Goal: Task Accomplishment & Management: Manage account settings

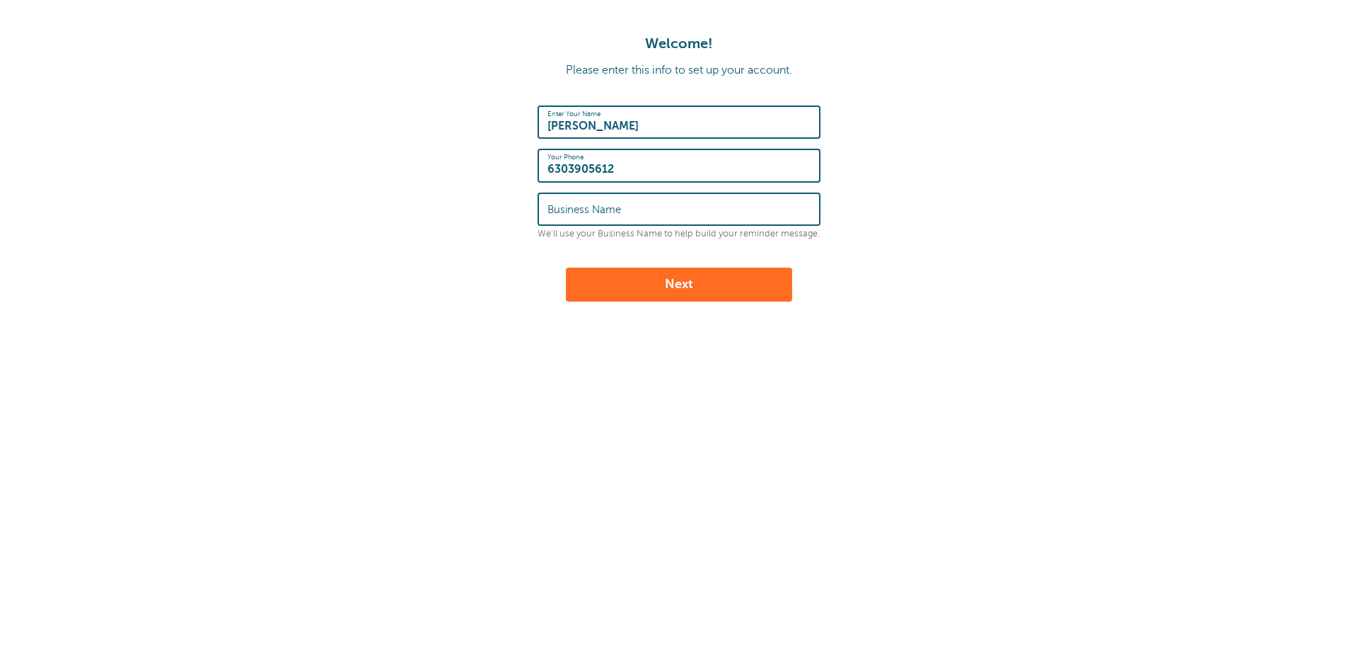
click at [671, 224] on input "Business Name" at bounding box center [679, 209] width 263 height 30
type input "Wayne Point"
click at [688, 287] on button "Next" at bounding box center [679, 284] width 226 height 34
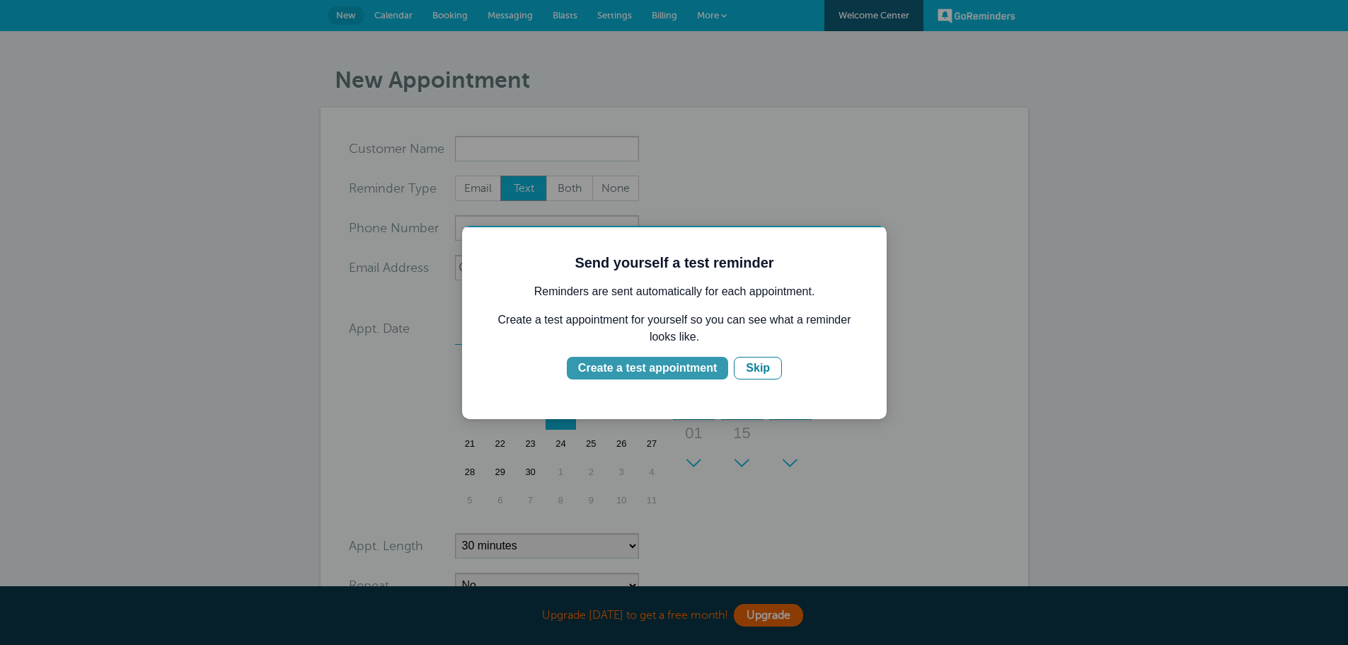
click at [687, 369] on div "Create a test appointment" at bounding box center [647, 367] width 139 height 17
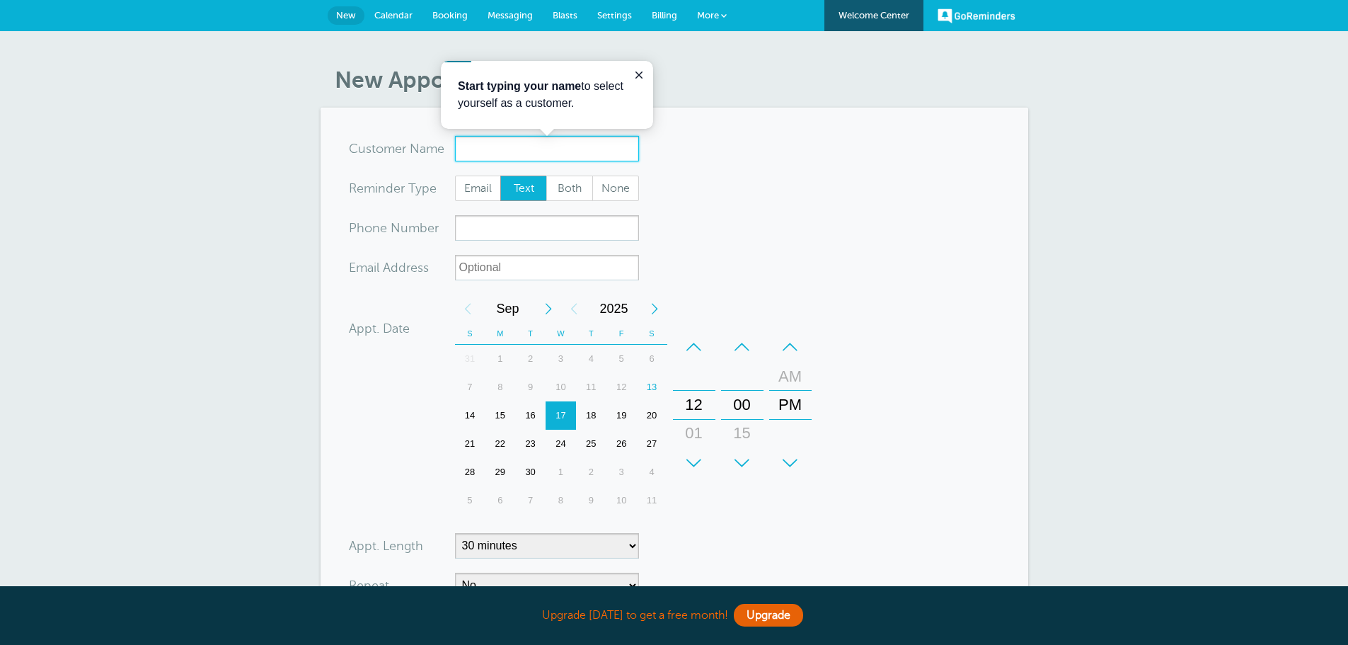
click at [523, 148] on input "x-no-autofill" at bounding box center [547, 148] width 184 height 25
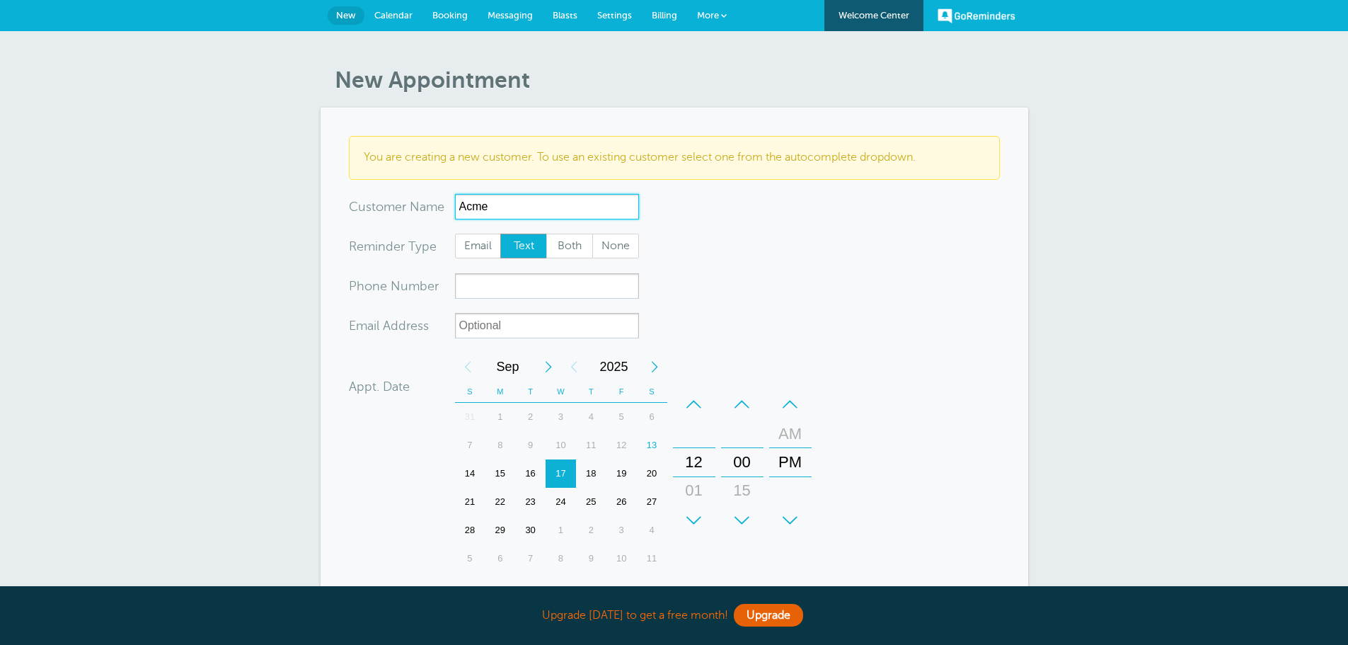
type input "Acme"
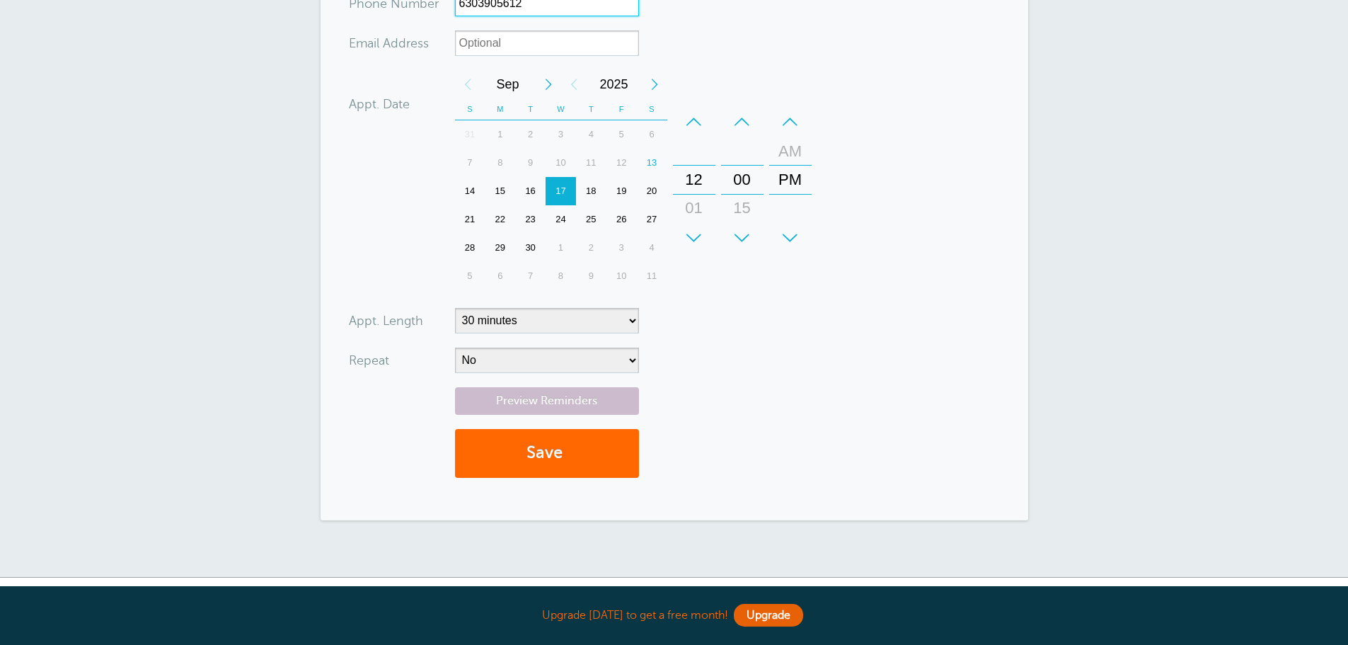
scroll to position [283, 0]
type input "6303905612"
click at [555, 442] on button "Save" at bounding box center [547, 452] width 184 height 49
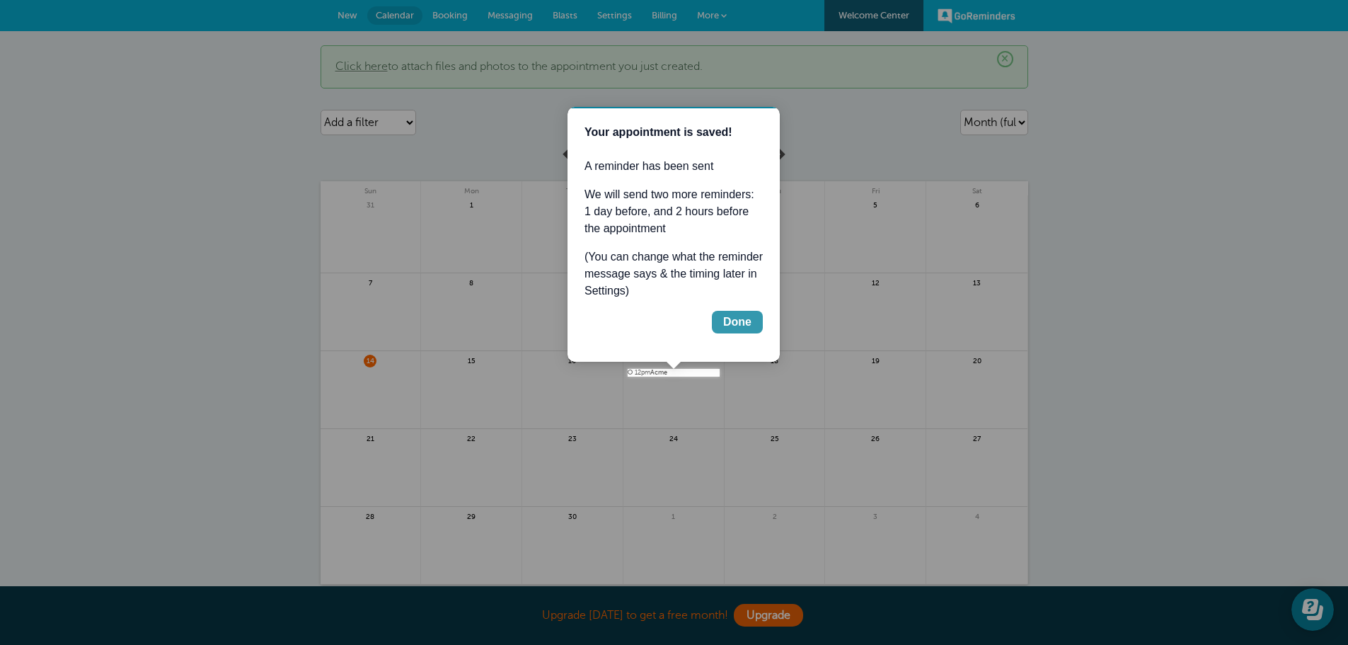
click at [728, 320] on div "Done" at bounding box center [737, 321] width 28 height 17
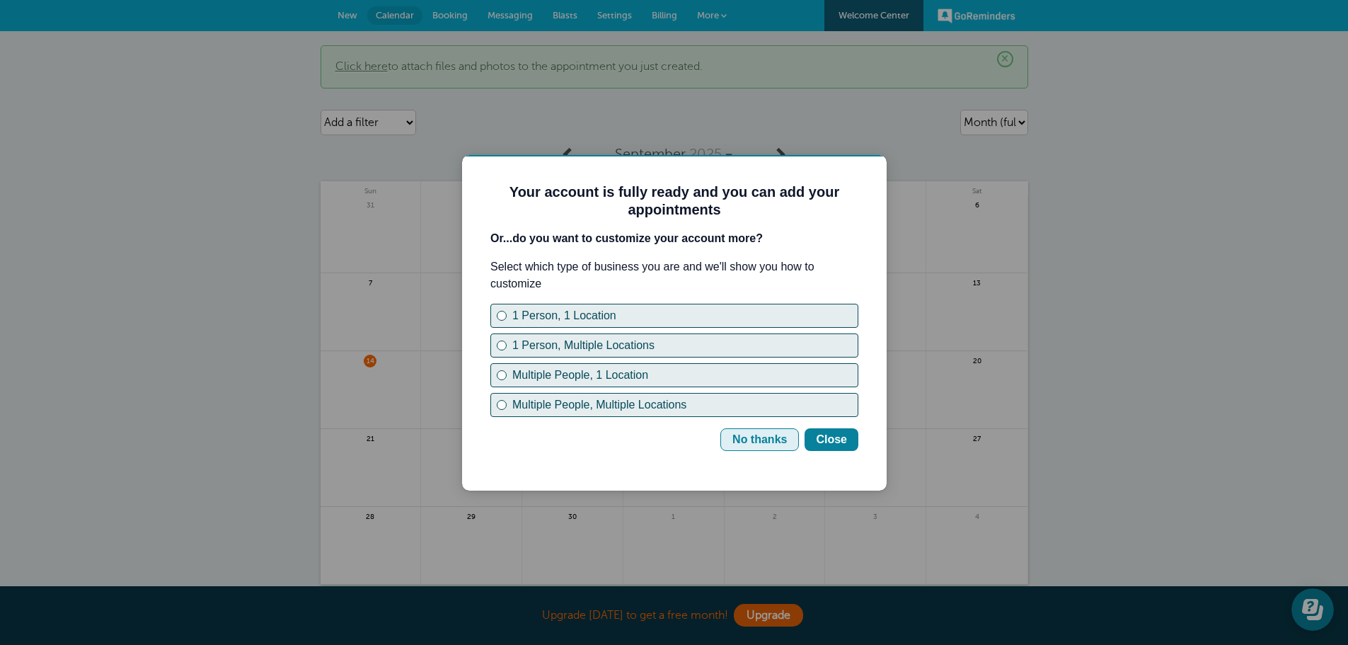
click at [774, 442] on div "No thanks" at bounding box center [759, 439] width 54 height 17
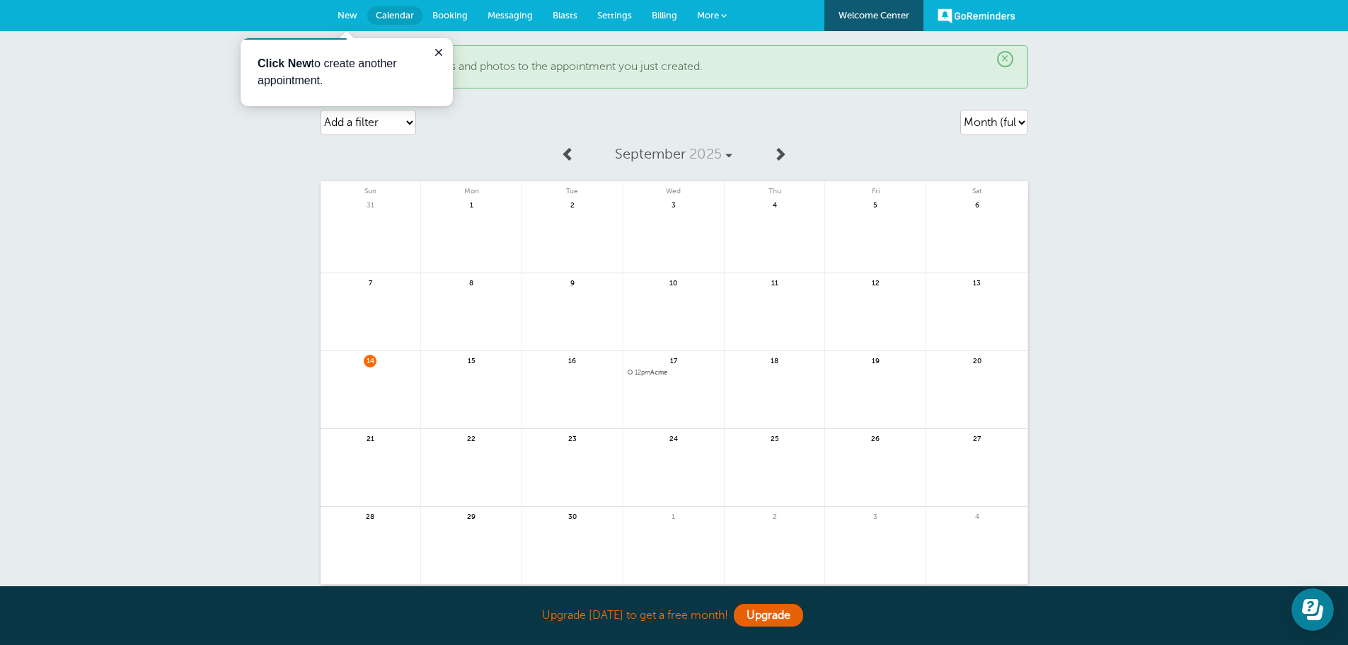
click at [619, 11] on span "Settings" at bounding box center [614, 15] width 35 height 11
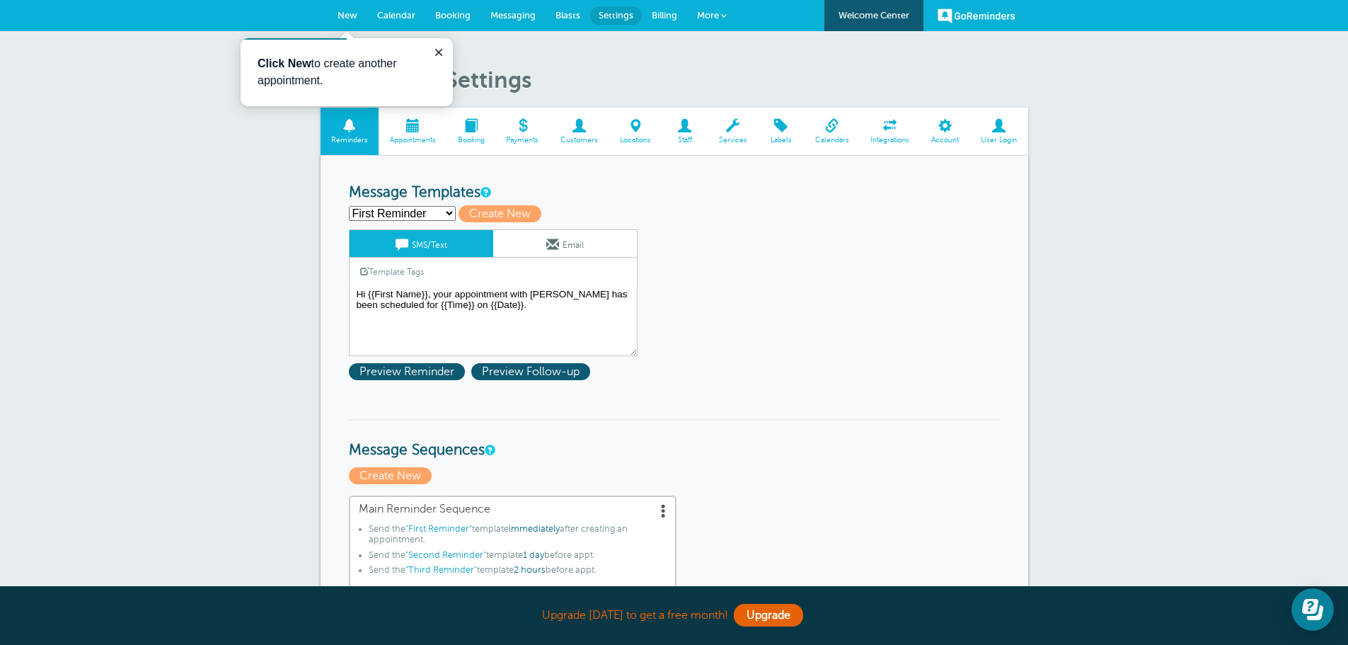
click at [410, 134] on link "Appointments" at bounding box center [413, 131] width 68 height 47
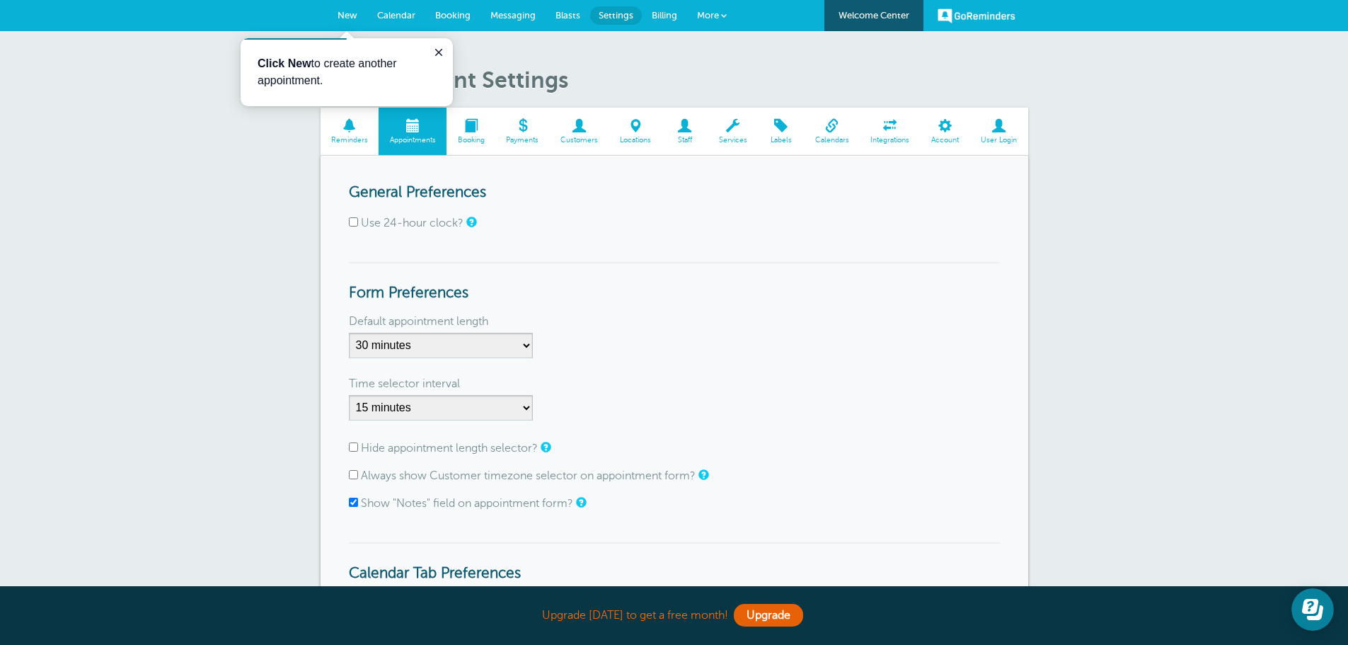
click at [460, 13] on span "Booking" at bounding box center [452, 15] width 35 height 11
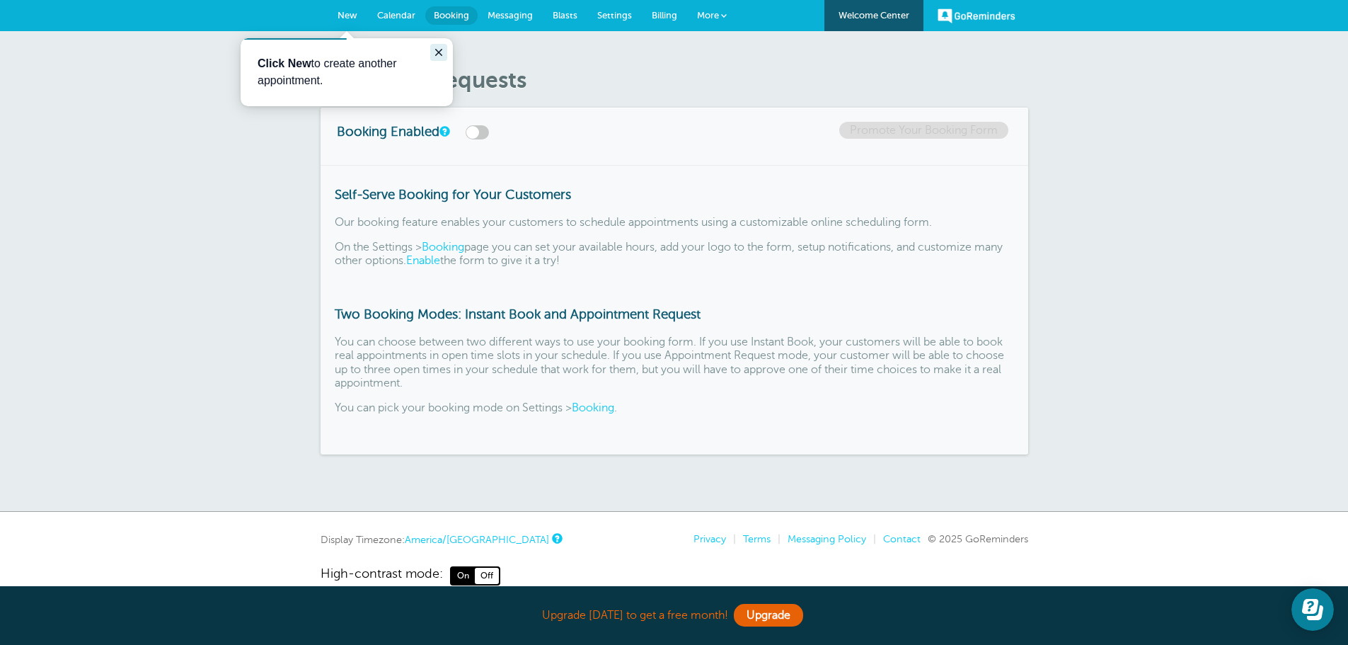
click at [440, 49] on icon "Close guide" at bounding box center [438, 52] width 11 height 11
click at [406, 8] on link "Calendar" at bounding box center [396, 15] width 58 height 31
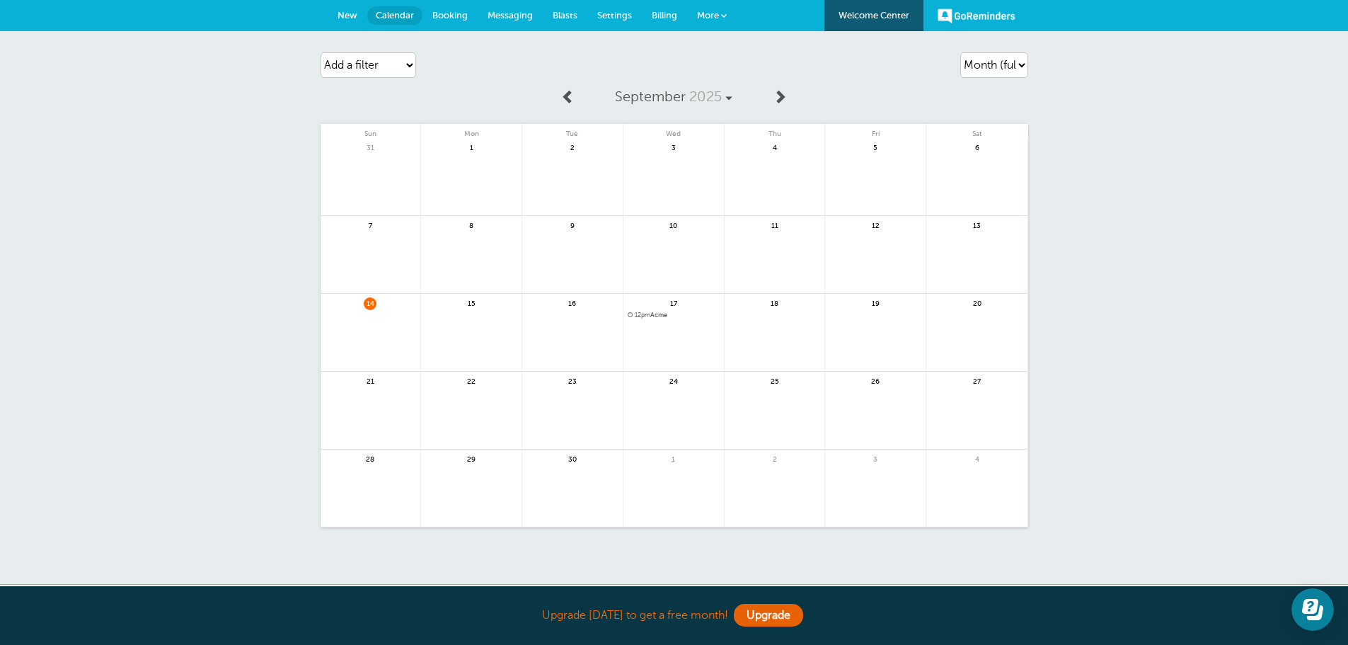
click at [321, 16] on div "GoReminders [GEOGRAPHIC_DATA] New Calendar Booking Messaging Blasts Settings Bi…" at bounding box center [674, 15] width 1348 height 31
click at [345, 16] on span "New" at bounding box center [347, 15] width 20 height 11
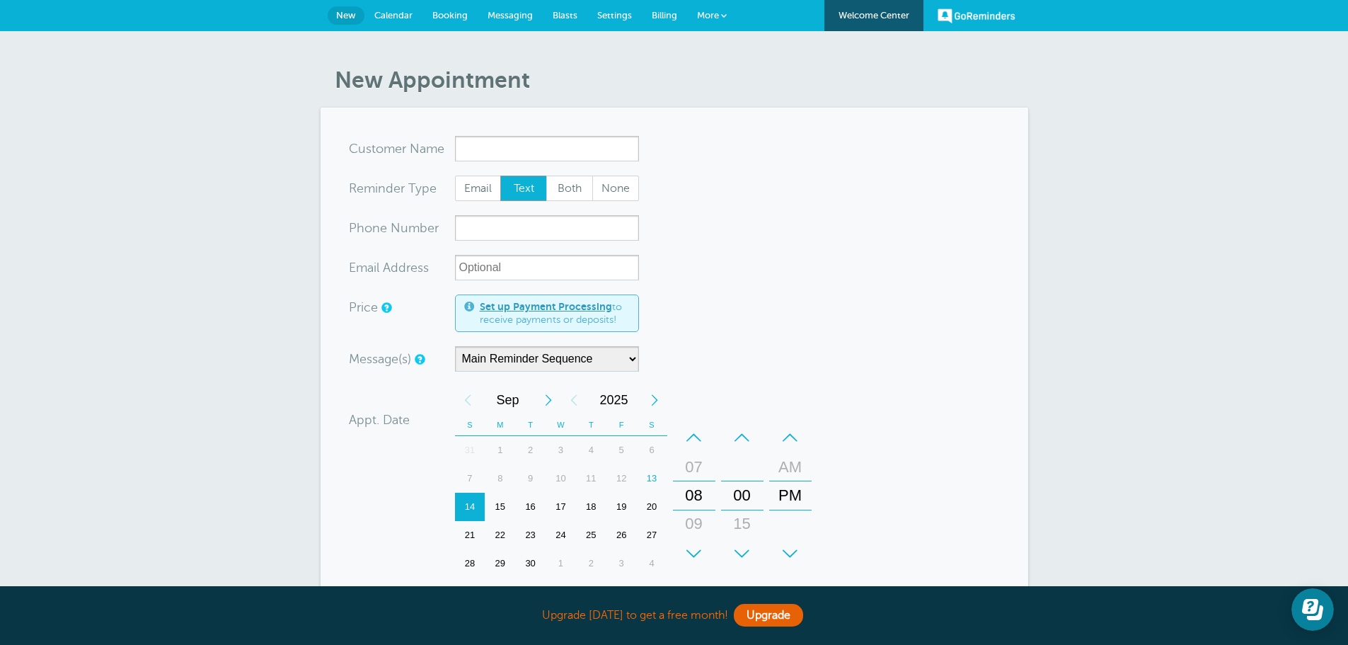
click at [502, 11] on span "Messaging" at bounding box center [509, 15] width 45 height 11
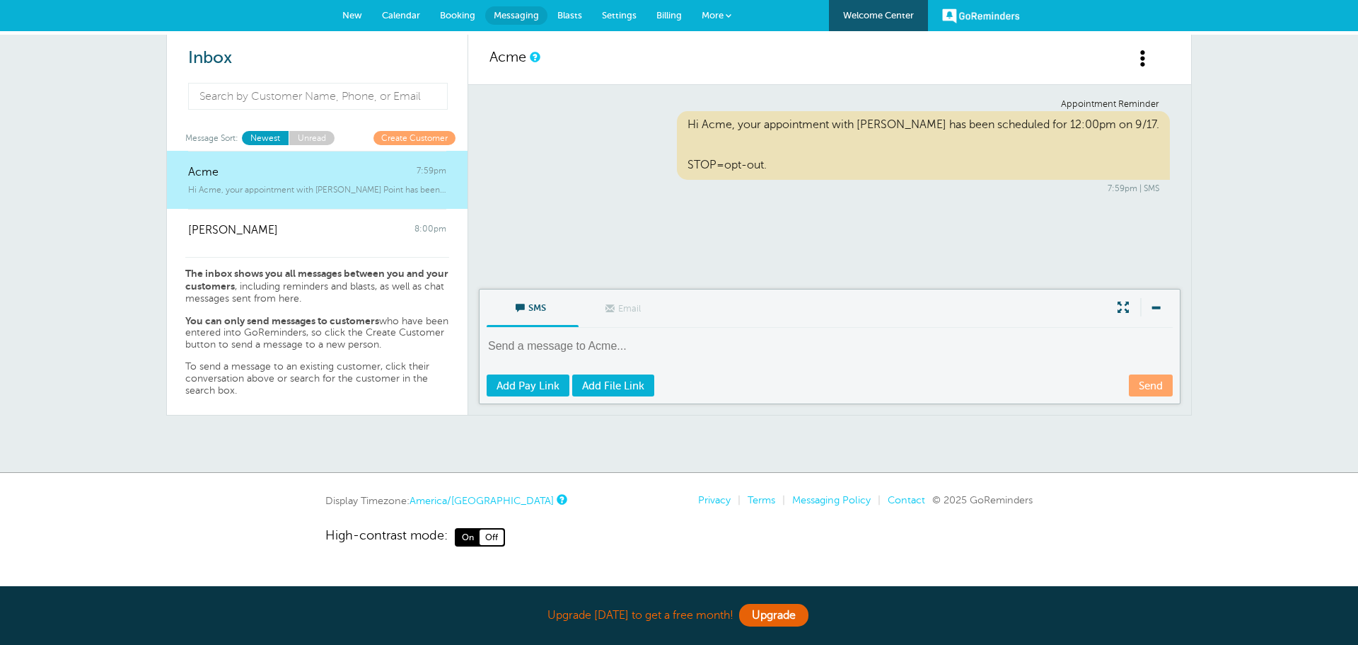
click at [401, 13] on span "Calendar" at bounding box center [401, 15] width 38 height 11
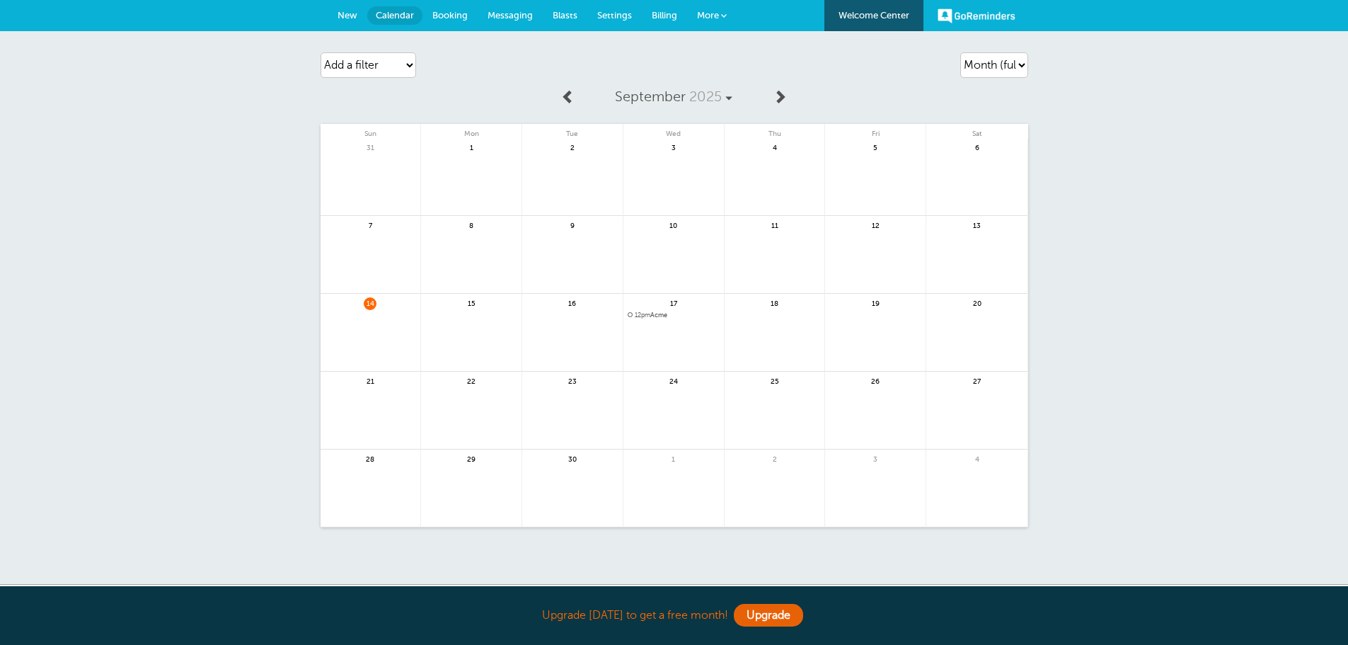
click at [457, 11] on span "Booking" at bounding box center [449, 15] width 35 height 11
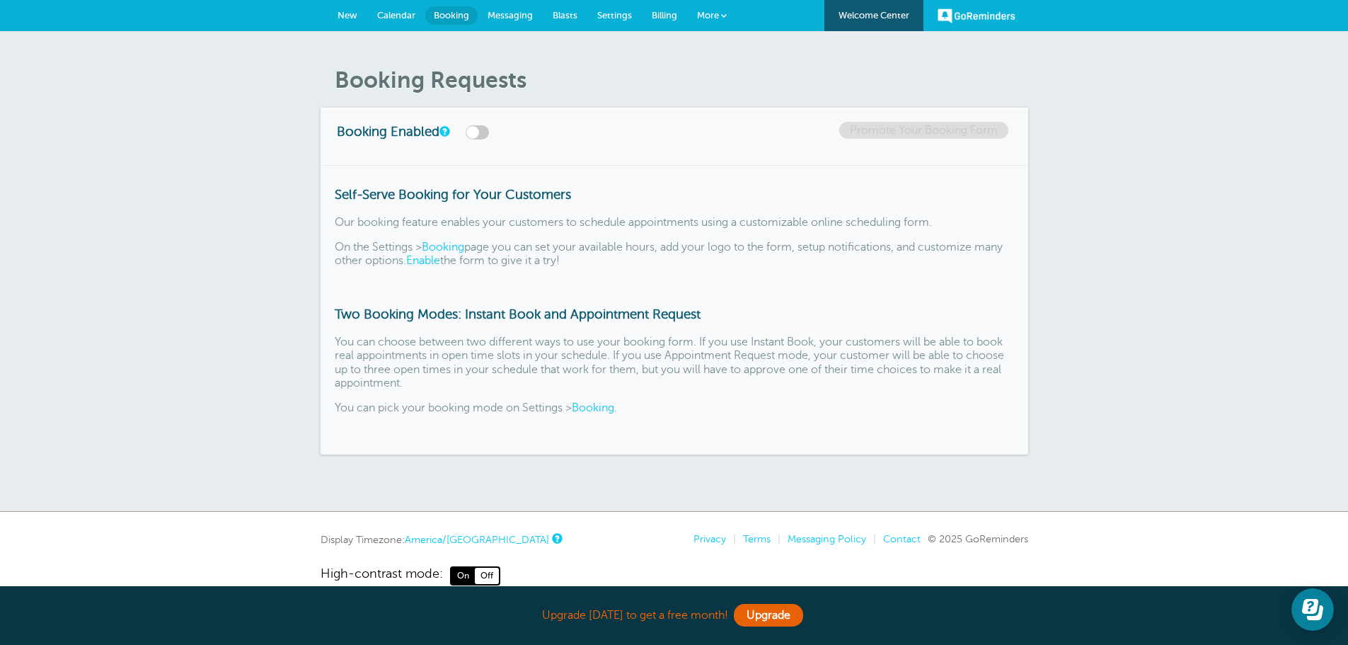
drag, startPoint x: 490, startPoint y: 13, endPoint x: 504, endPoint y: 13, distance: 14.9
click at [490, 13] on span "Messaging" at bounding box center [509, 15] width 45 height 11
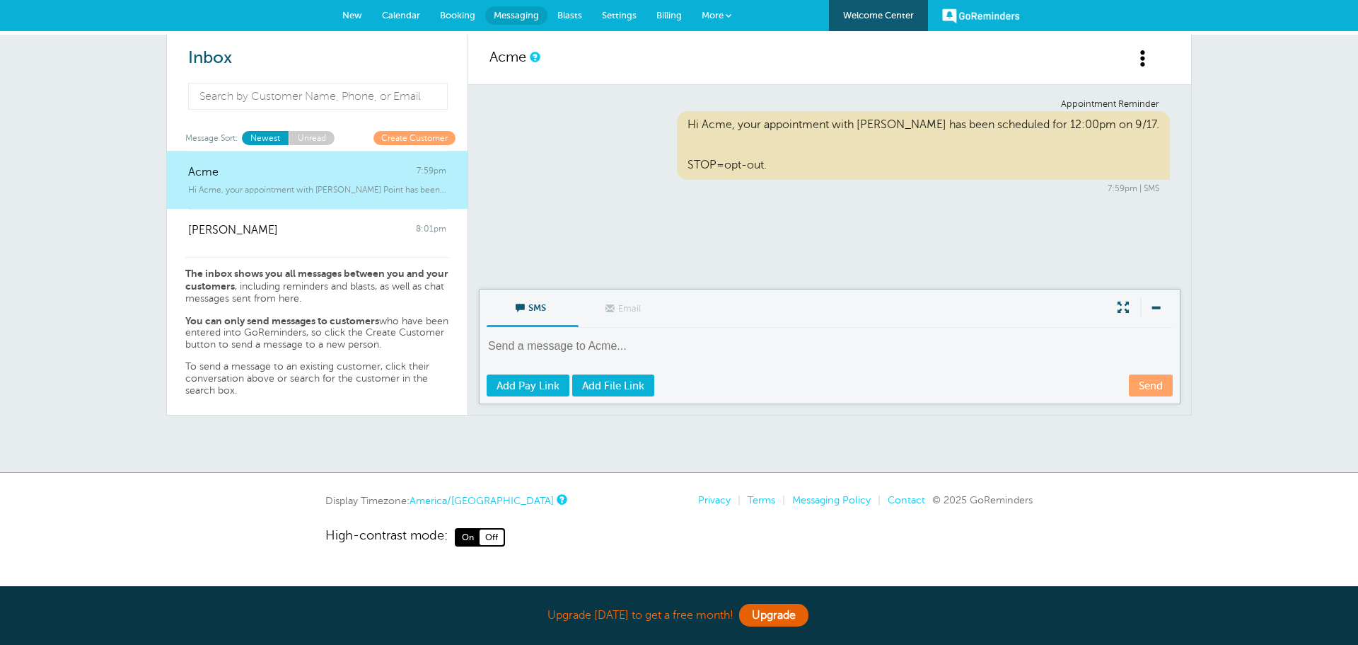
click at [562, 11] on span "Blasts" at bounding box center [570, 15] width 25 height 11
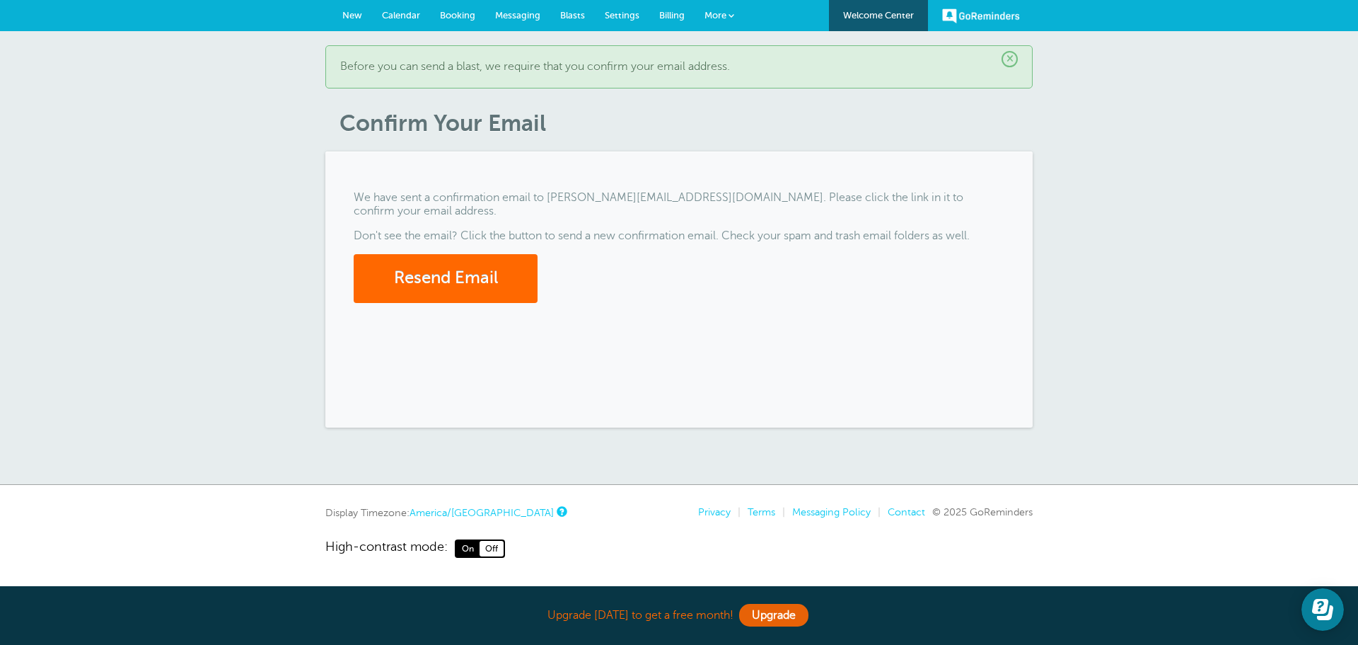
click at [625, 12] on span "Settings" at bounding box center [622, 15] width 35 height 11
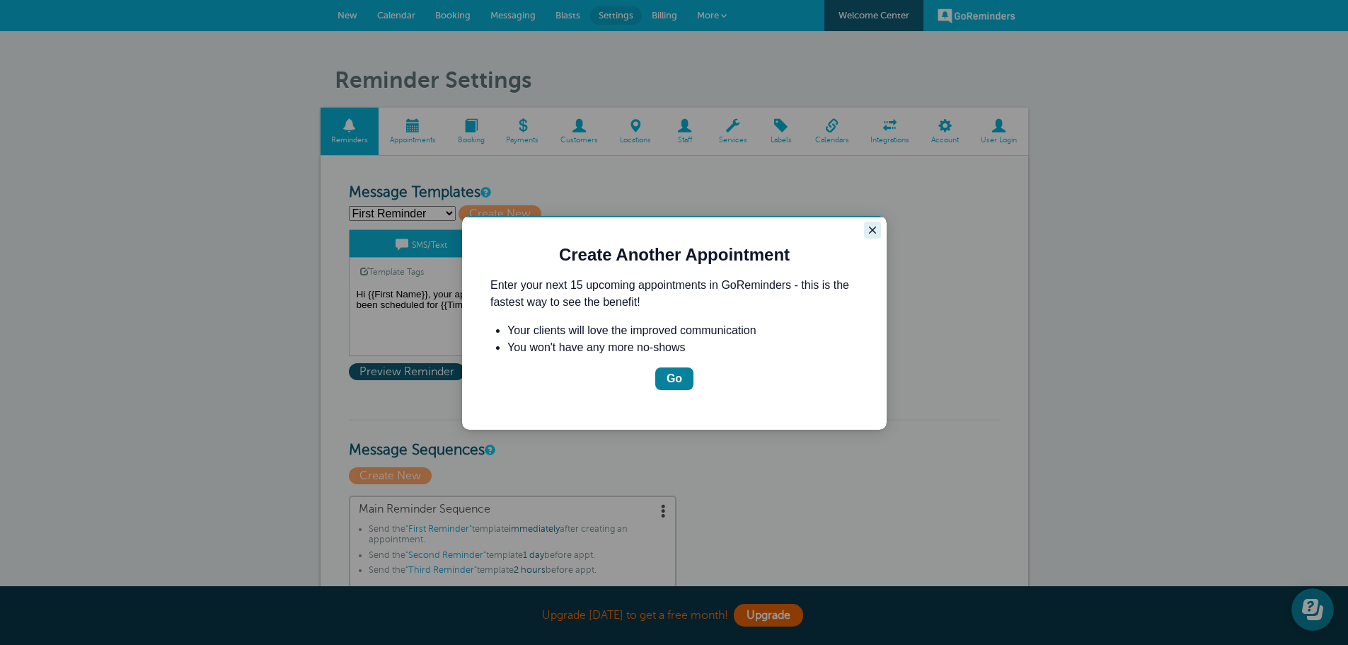
click at [870, 234] on icon "Close guide" at bounding box center [872, 229] width 11 height 11
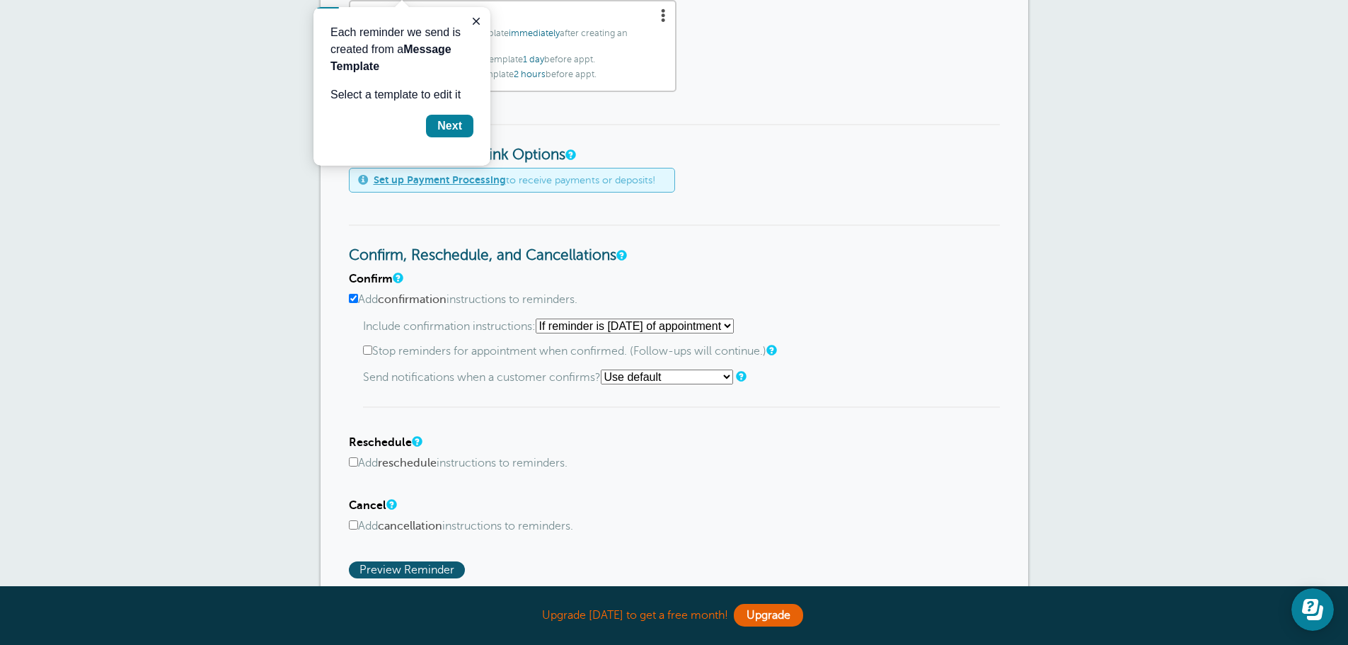
scroll to position [566, 0]
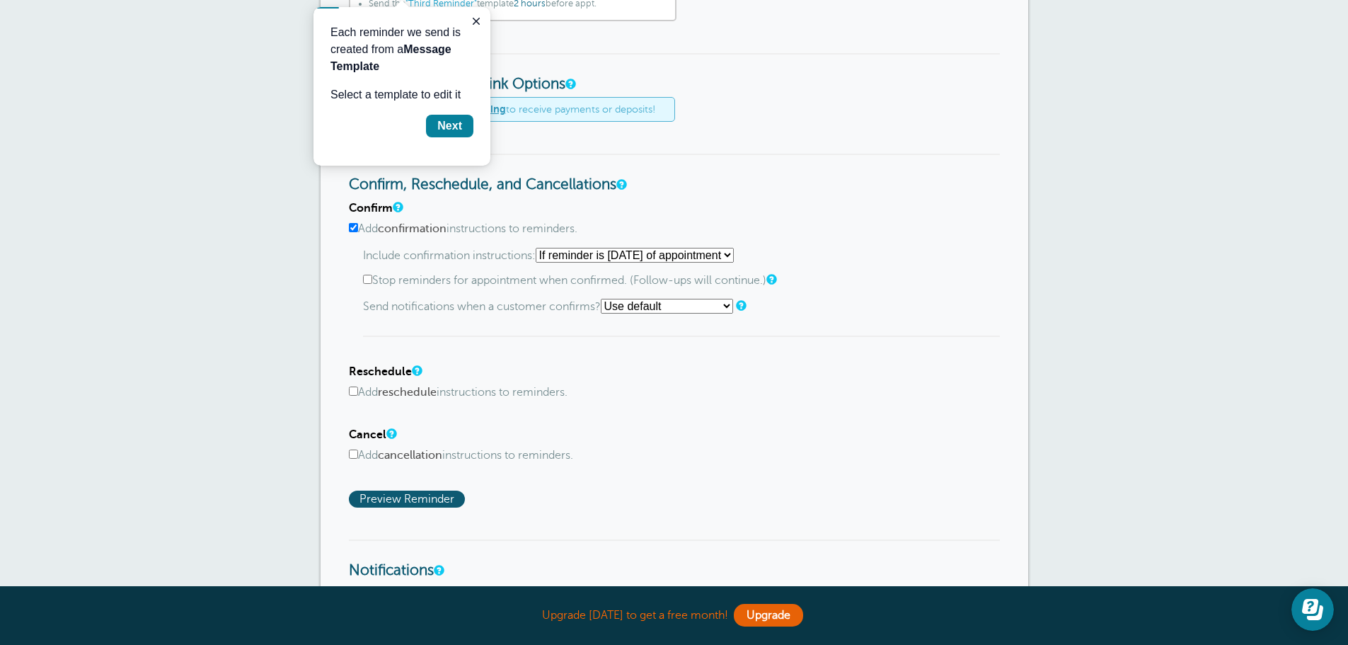
click at [370, 280] on input "Stop reminders for appointment when confirmed. (Follow-ups will continue.)" at bounding box center [367, 279] width 9 height 9
click at [372, 280] on label "Stop reminders for appointment when confirmed. (Follow-ups will continue.)" at bounding box center [681, 280] width 637 height 13
click at [372, 280] on input "Stop reminders for appointment when confirmed. (Follow-ups will continue.)" at bounding box center [367, 279] width 9 height 9
checkbox input "false"
click at [686, 308] on select "Use default Text me Email me Don't send notifications" at bounding box center [667, 306] width 132 height 15
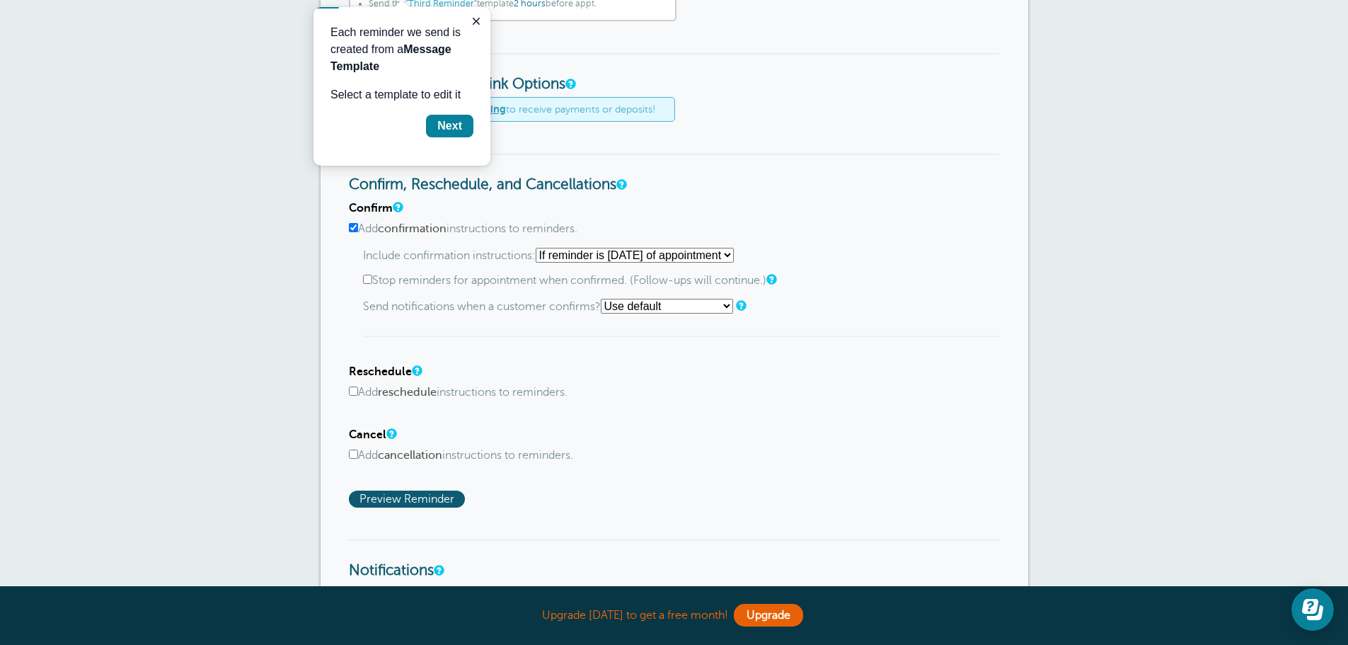
click at [822, 306] on p "Send notifications when a customer confirms? Use default Text me Email me Don't…" at bounding box center [681, 306] width 637 height 15
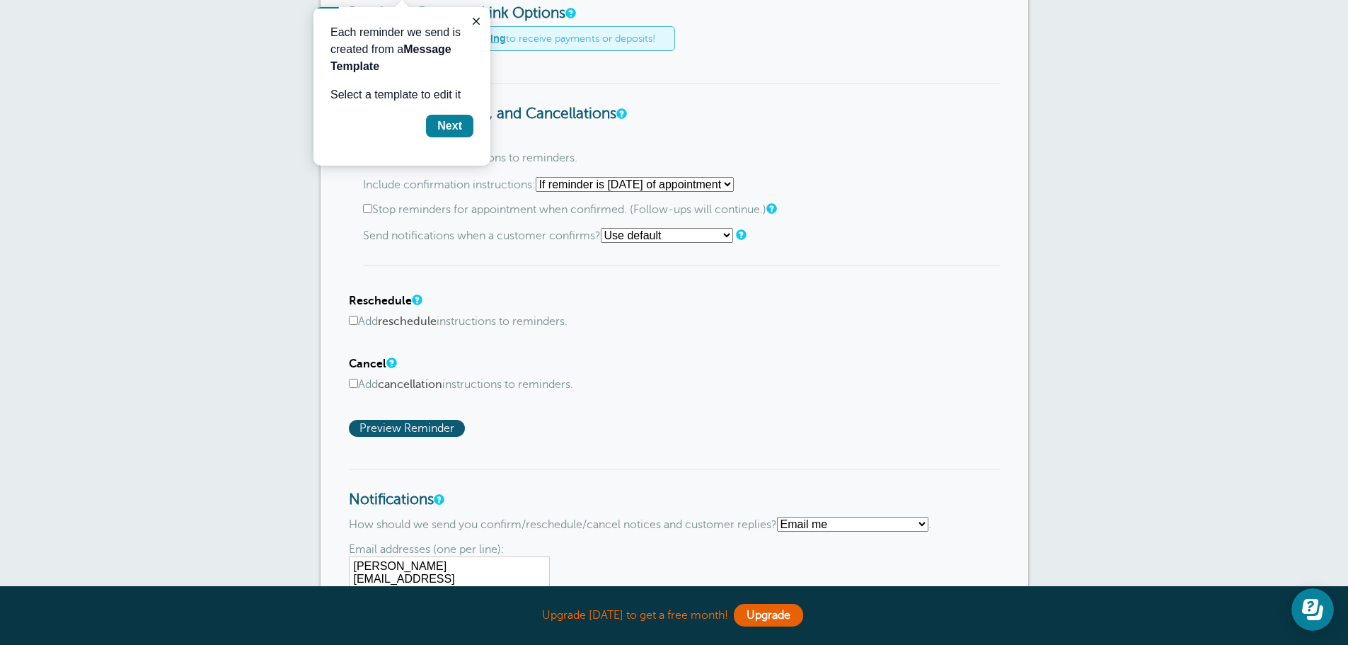
click at [353, 382] on input "Add cancellation instructions to reminders." at bounding box center [353, 383] width 9 height 9
checkbox input "true"
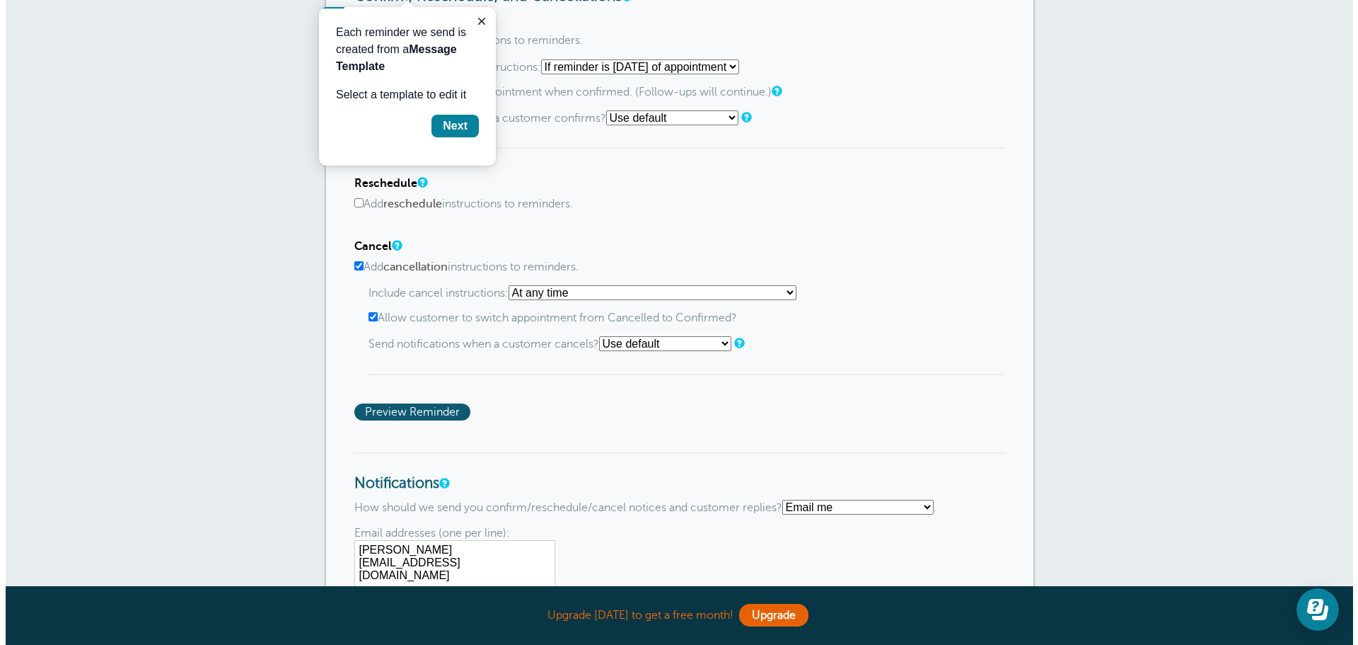
scroll to position [778, 0]
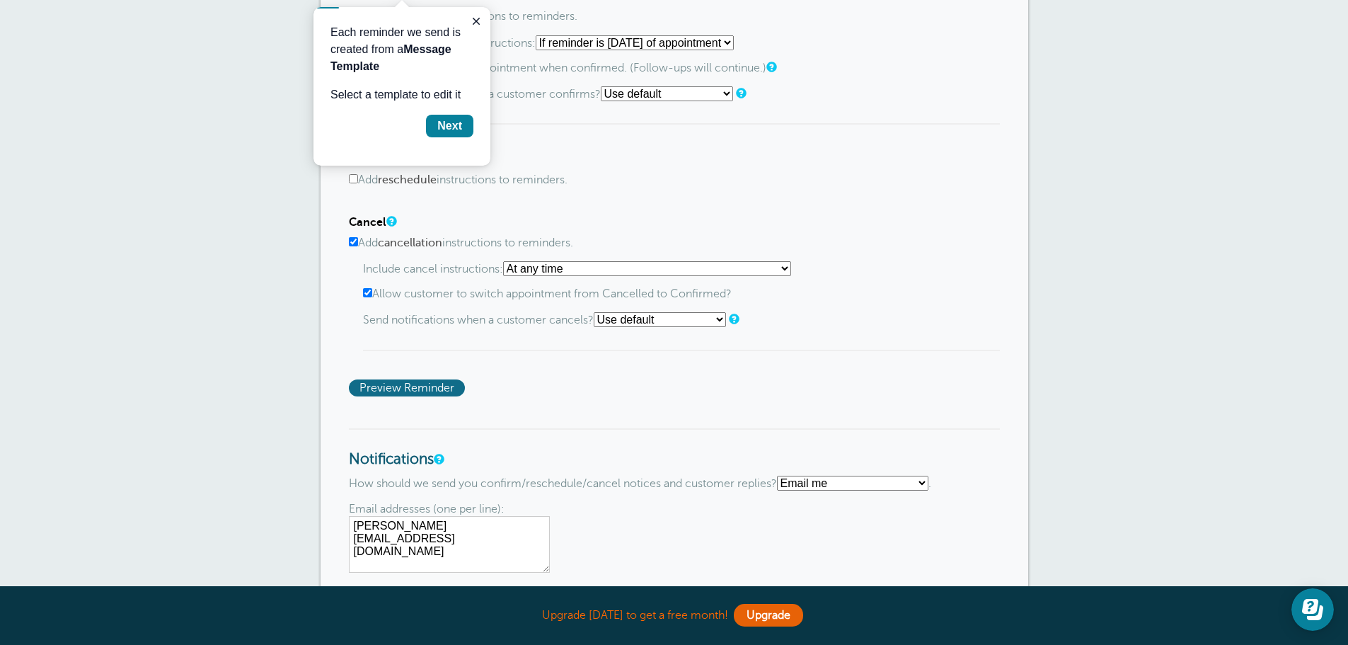
click at [410, 388] on span "Preview Reminder" at bounding box center [407, 387] width 116 height 17
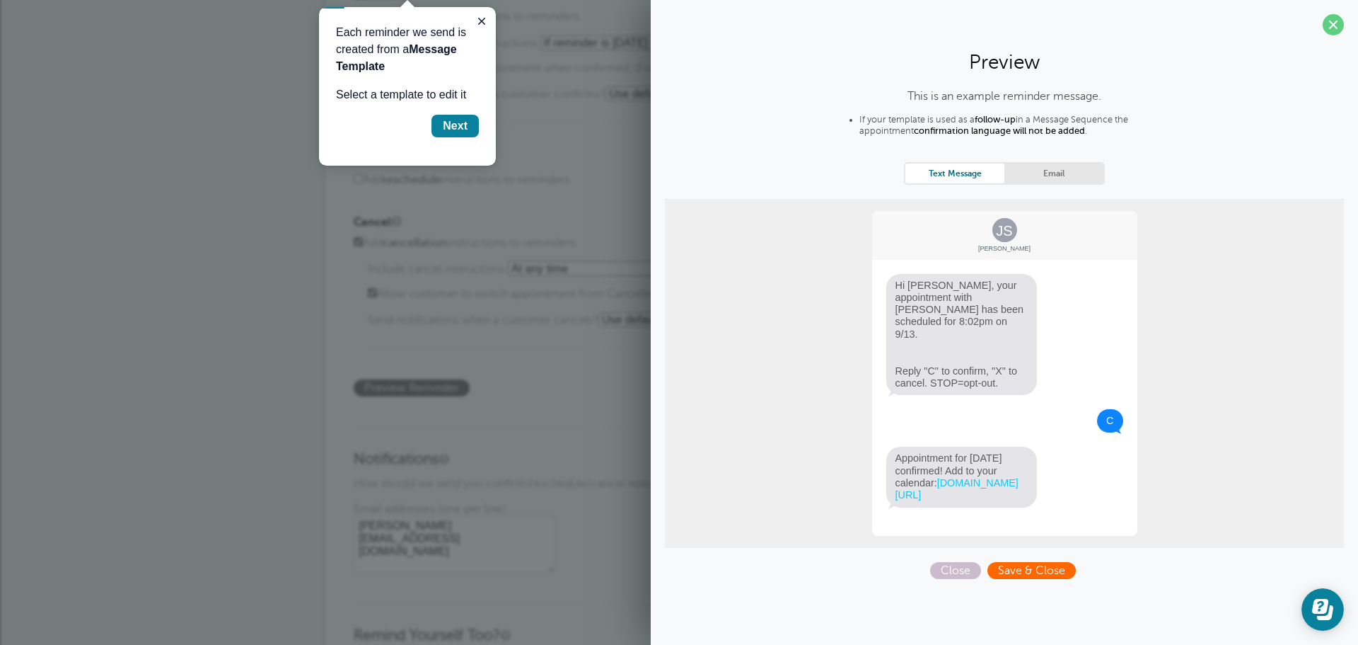
click at [1023, 572] on span "Save & Close" at bounding box center [1032, 570] width 88 height 17
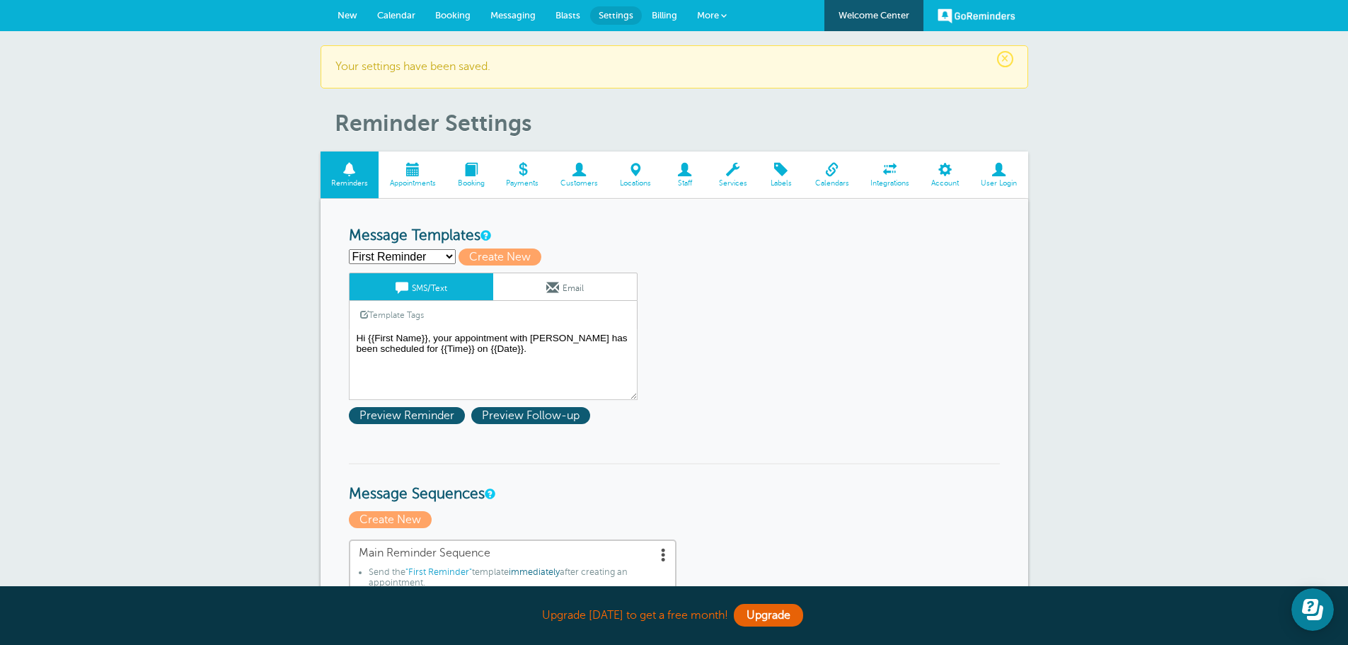
click at [717, 14] on span "More" at bounding box center [708, 15] width 22 height 11
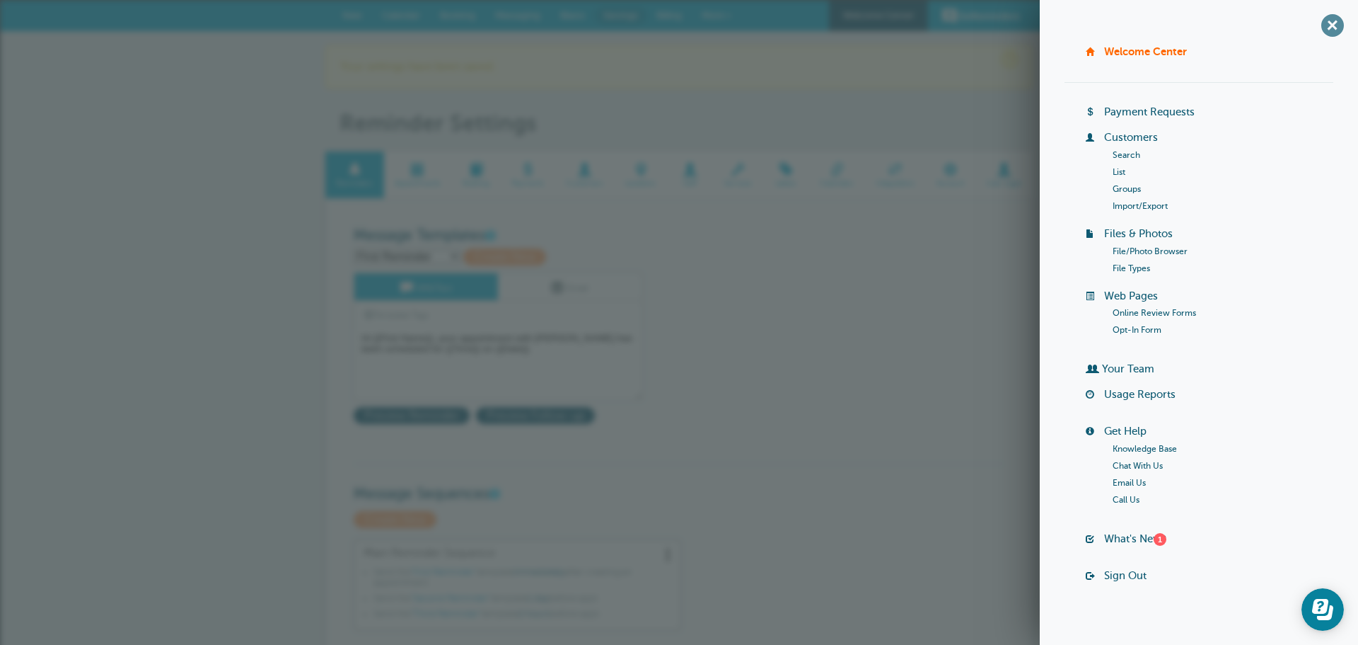
click at [1317, 26] on span "+" at bounding box center [1333, 25] width 32 height 32
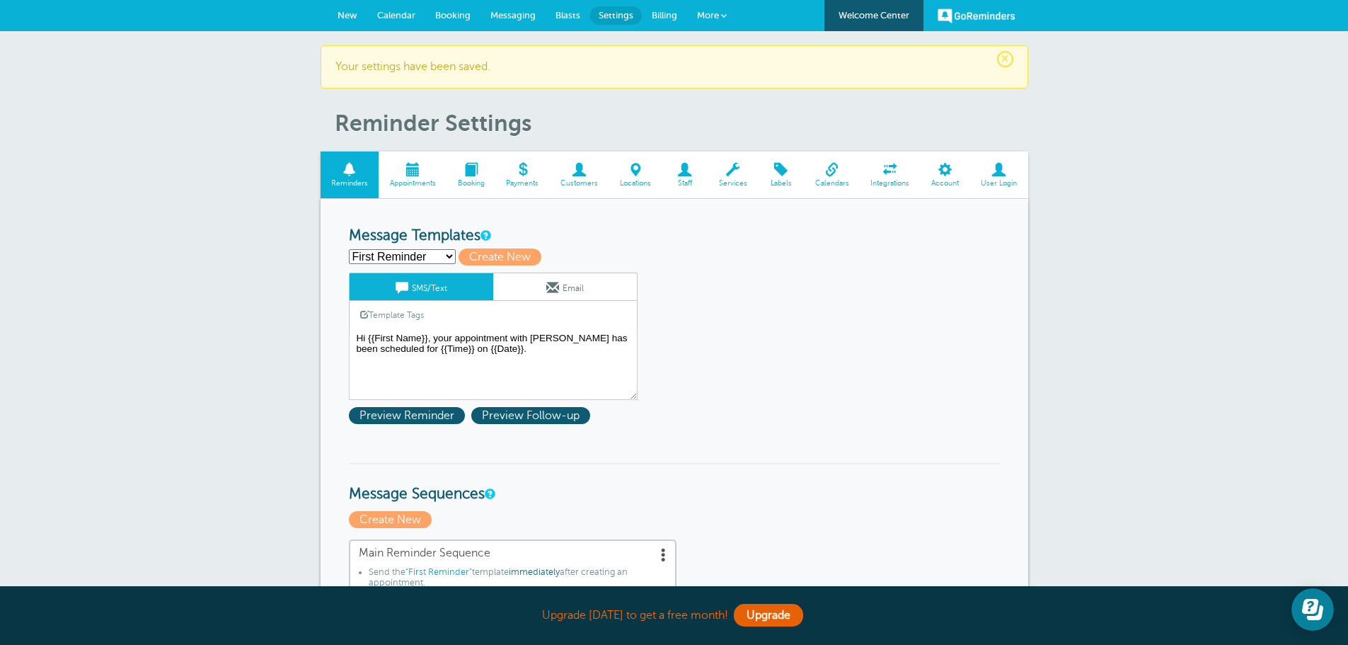
click at [355, 13] on span "New" at bounding box center [347, 15] width 20 height 11
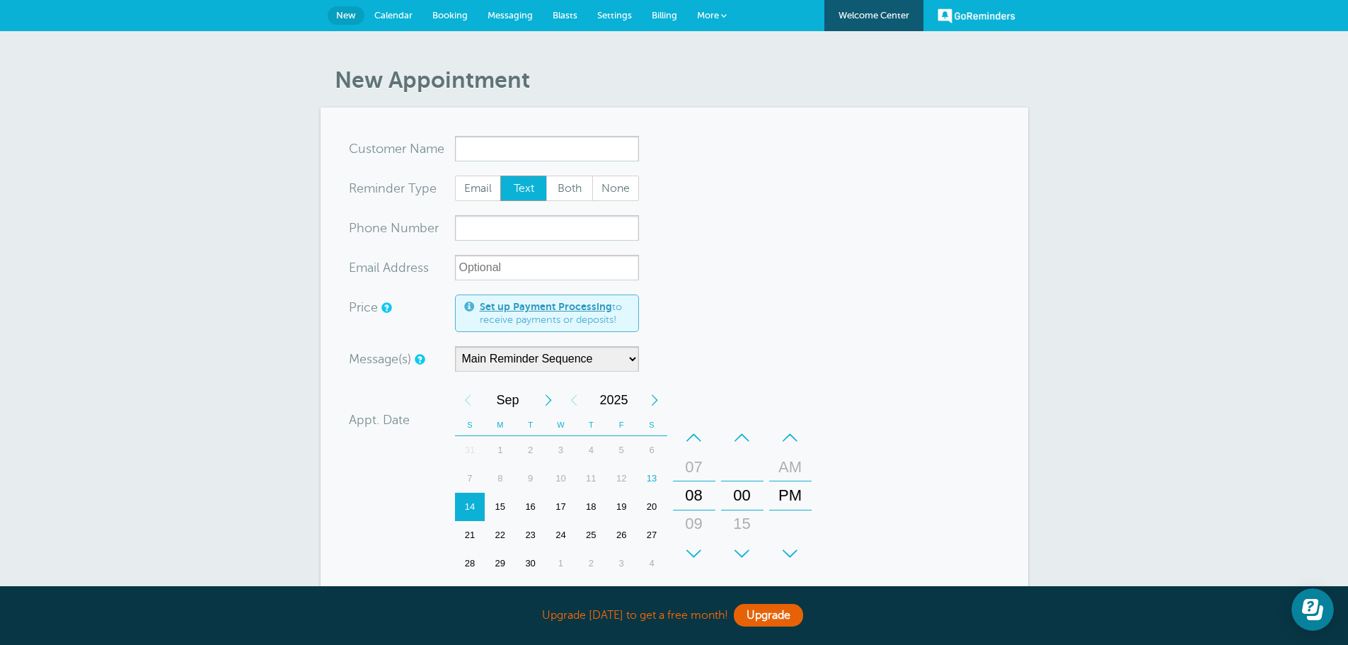
click at [437, 12] on span "Booking" at bounding box center [449, 15] width 35 height 11
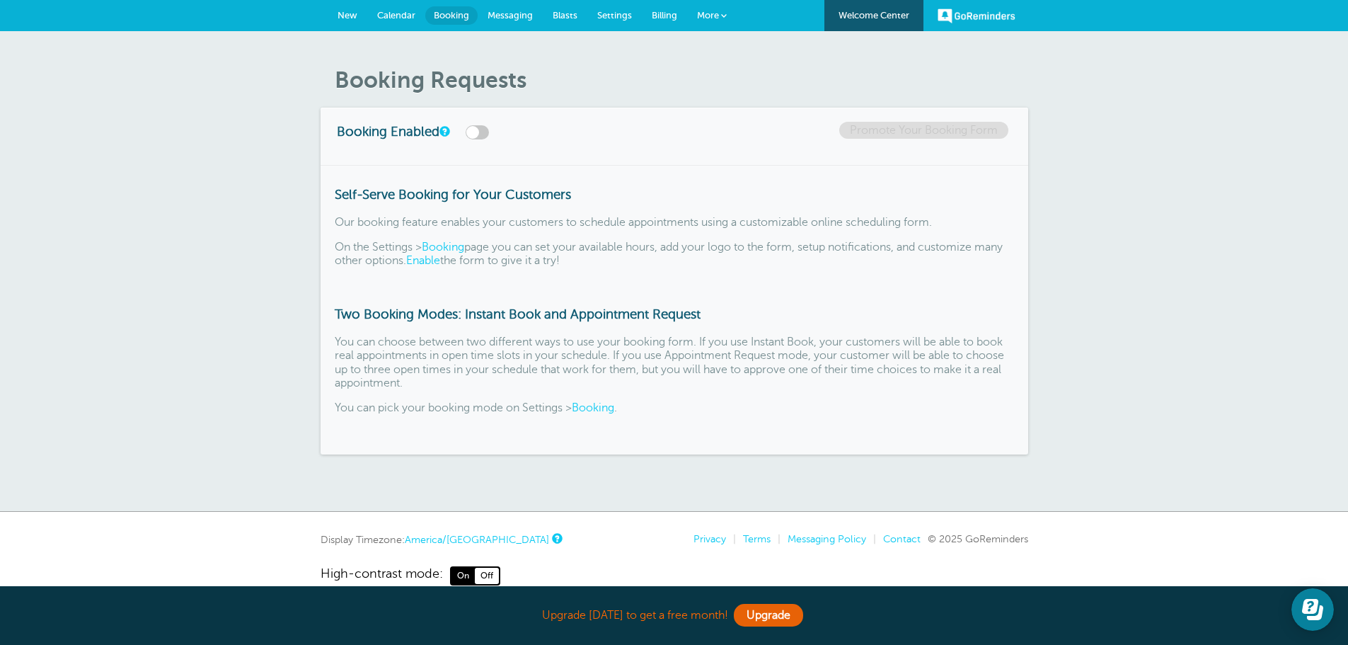
click at [627, 15] on span "Settings" at bounding box center [614, 15] width 35 height 11
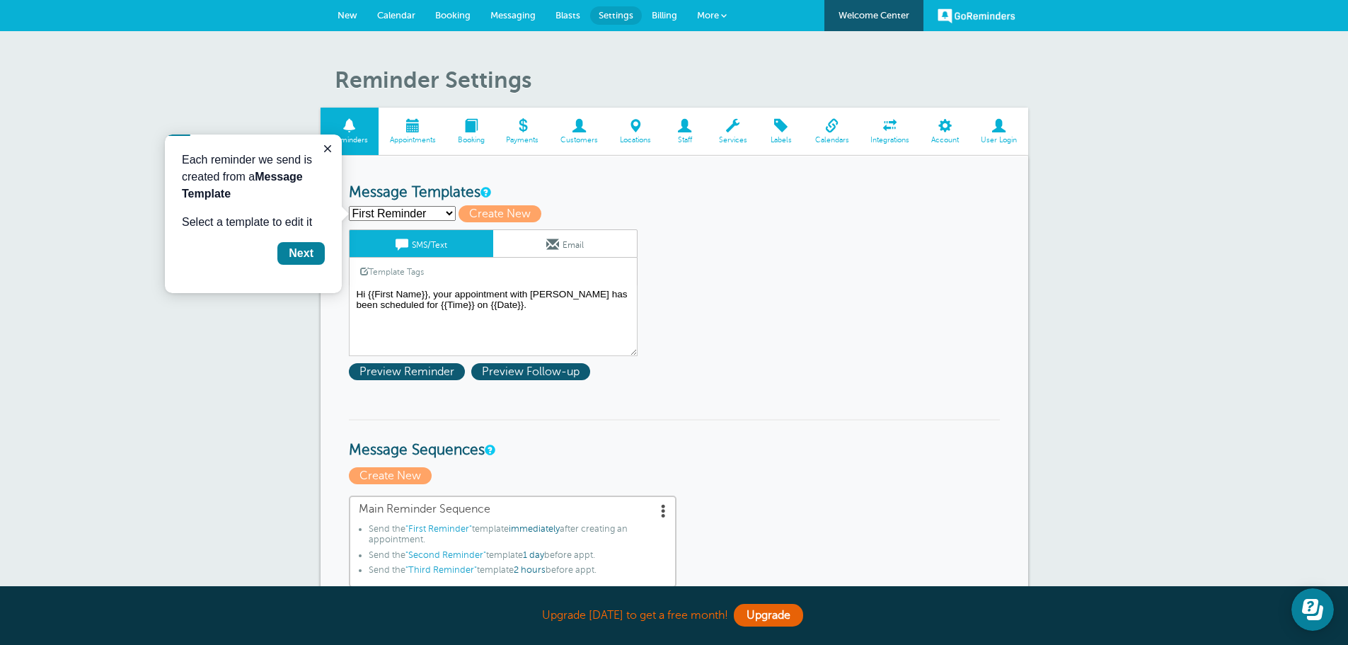
click at [830, 127] on span at bounding box center [832, 125] width 56 height 13
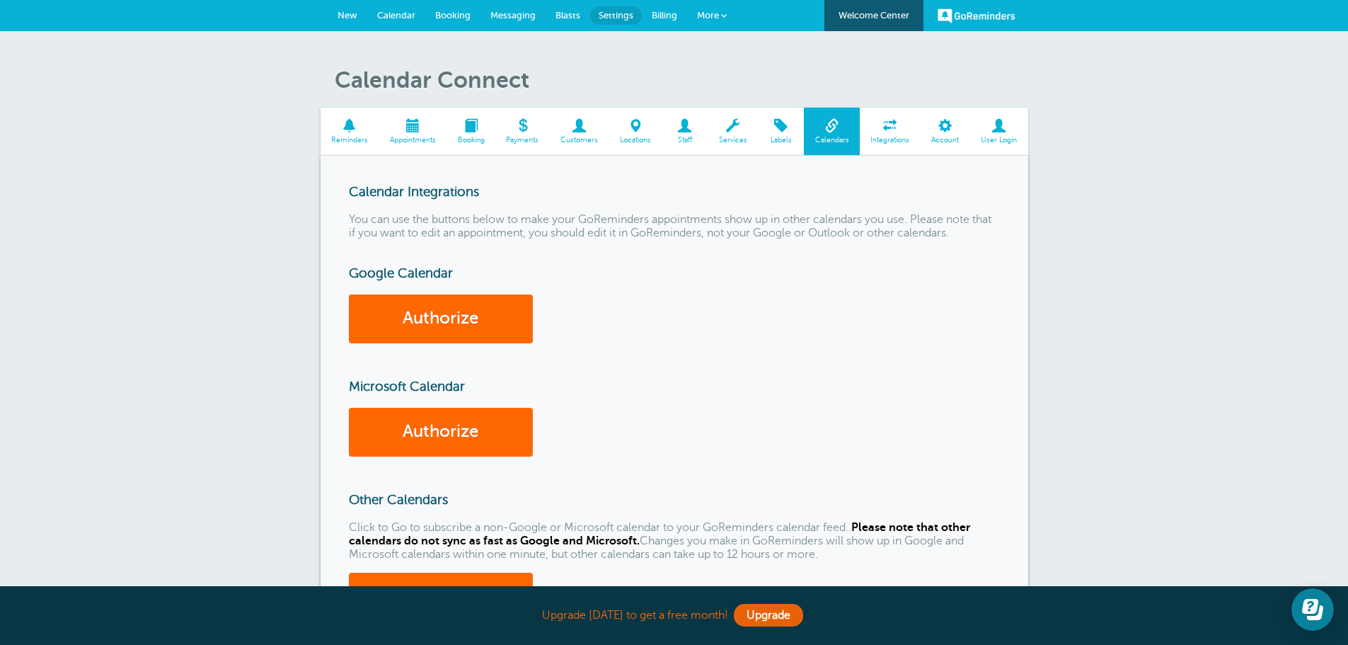
click at [671, 18] on span "Billing" at bounding box center [664, 15] width 25 height 11
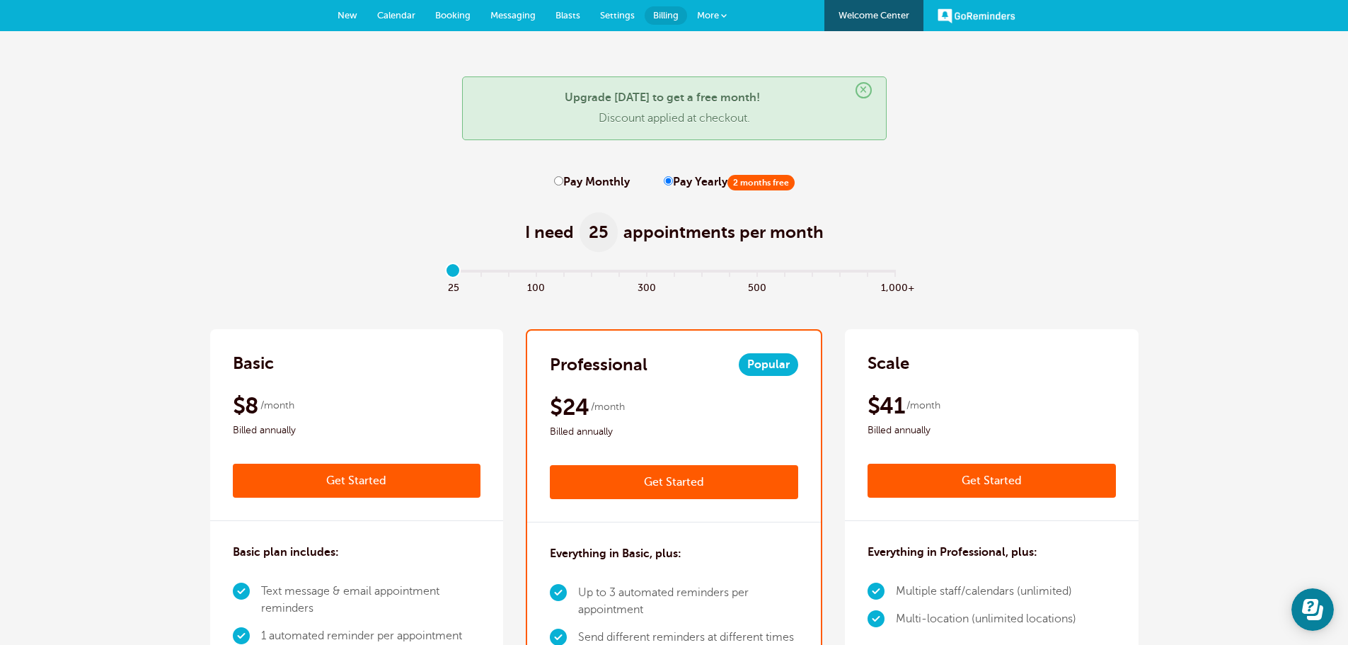
click at [956, 18] on link "GoReminders" at bounding box center [976, 15] width 78 height 31
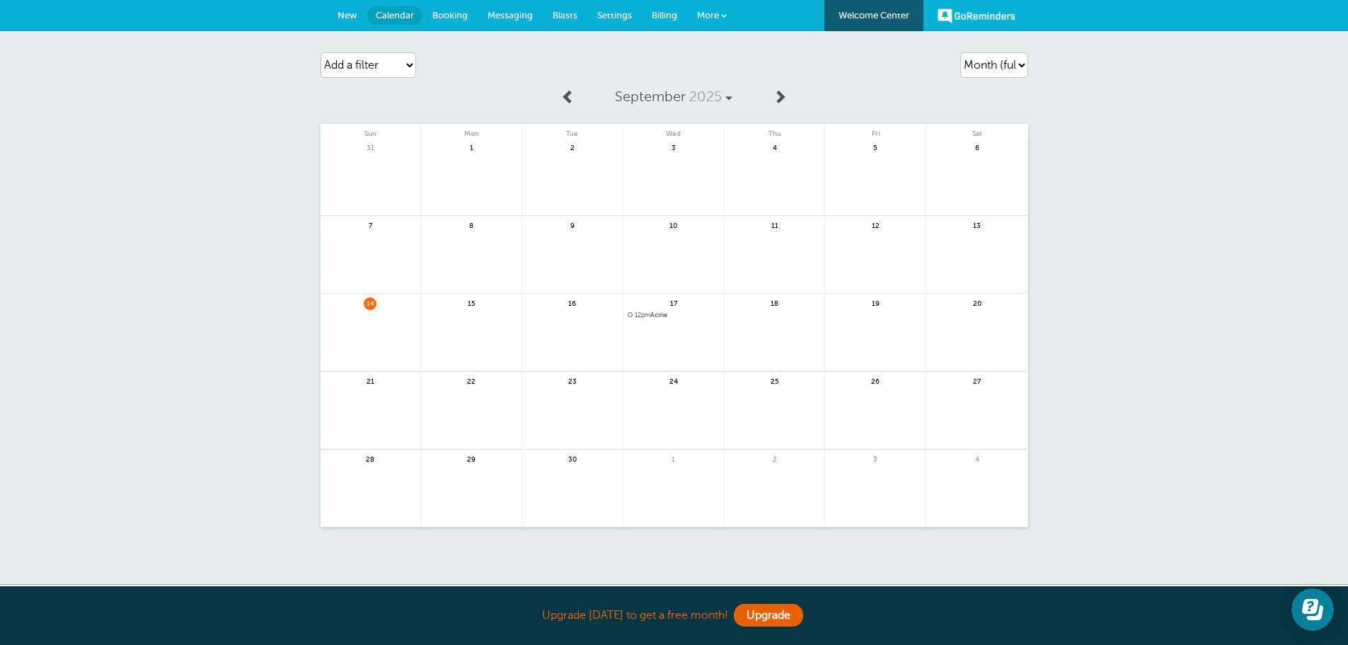
click at [975, 16] on link "GoReminders" at bounding box center [976, 15] width 78 height 31
click at [709, 13] on span "More" at bounding box center [708, 15] width 22 height 11
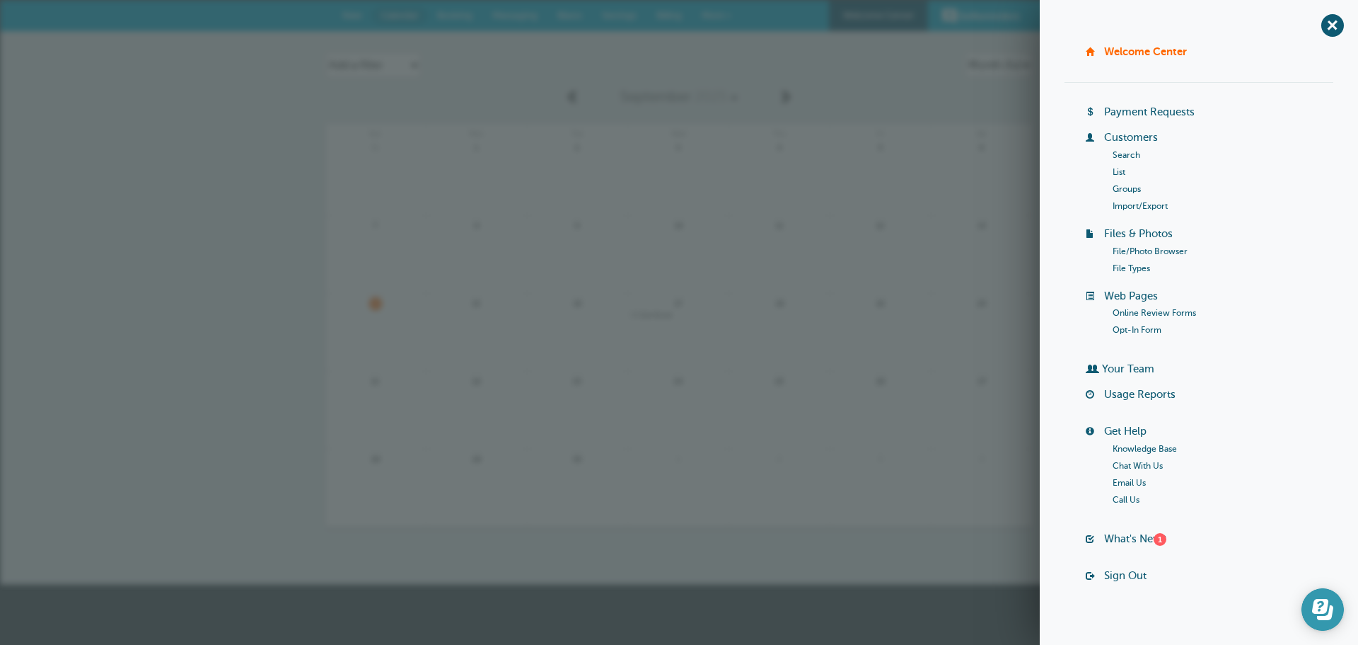
click at [1324, 604] on icon "Open Learn | Contact Us" at bounding box center [1322, 609] width 21 height 21
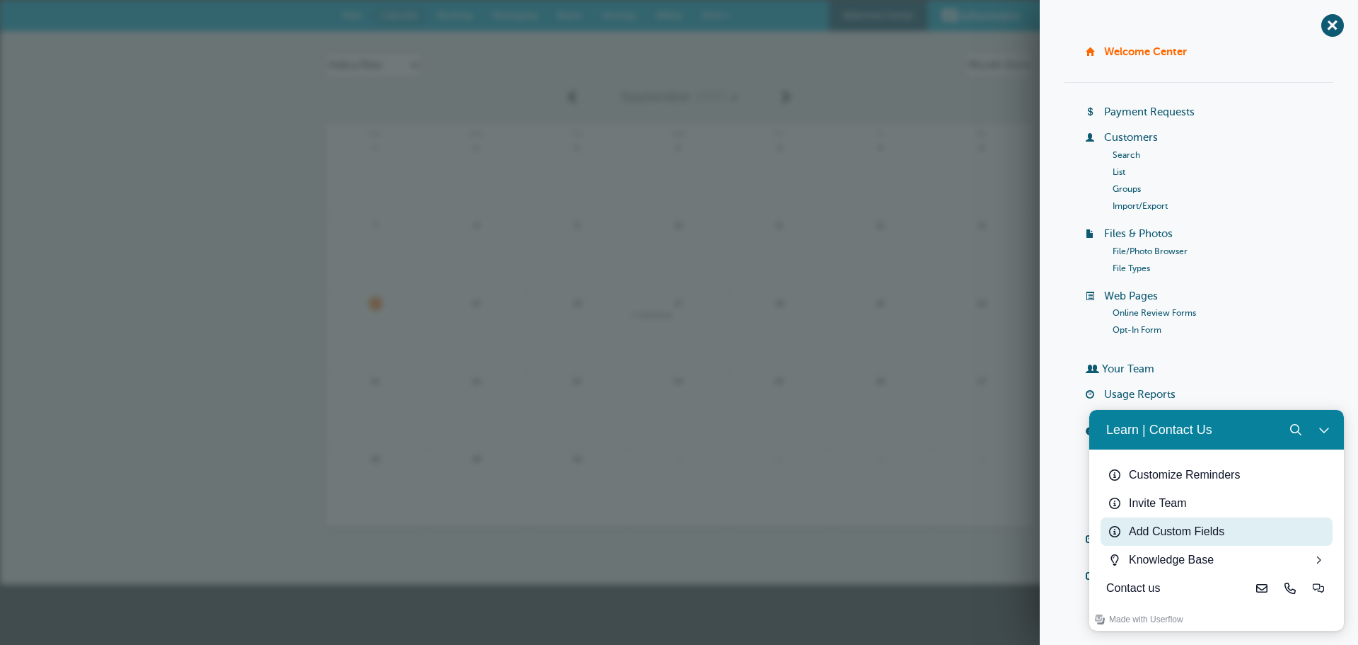
click at [1184, 536] on div "Add Custom Fields" at bounding box center [1228, 531] width 198 height 17
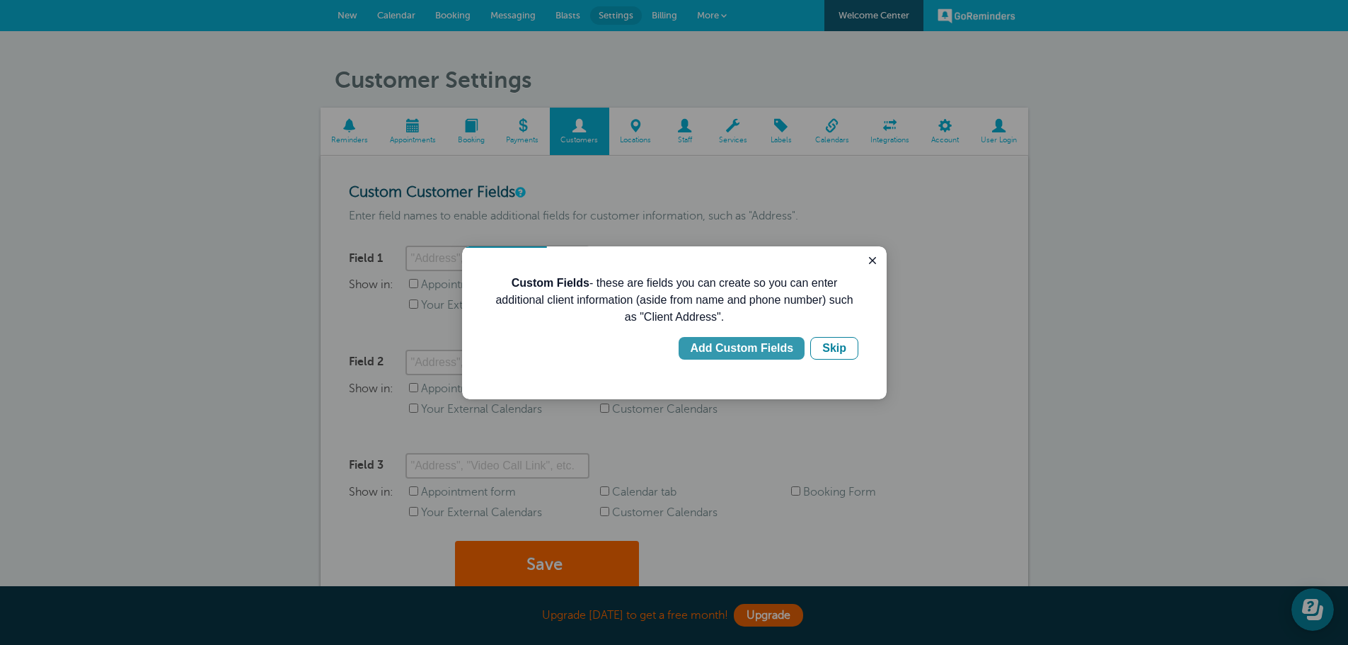
click at [739, 351] on div "Add Custom Fields" at bounding box center [741, 348] width 103 height 17
type input "Client Address"
checkbox input "true"
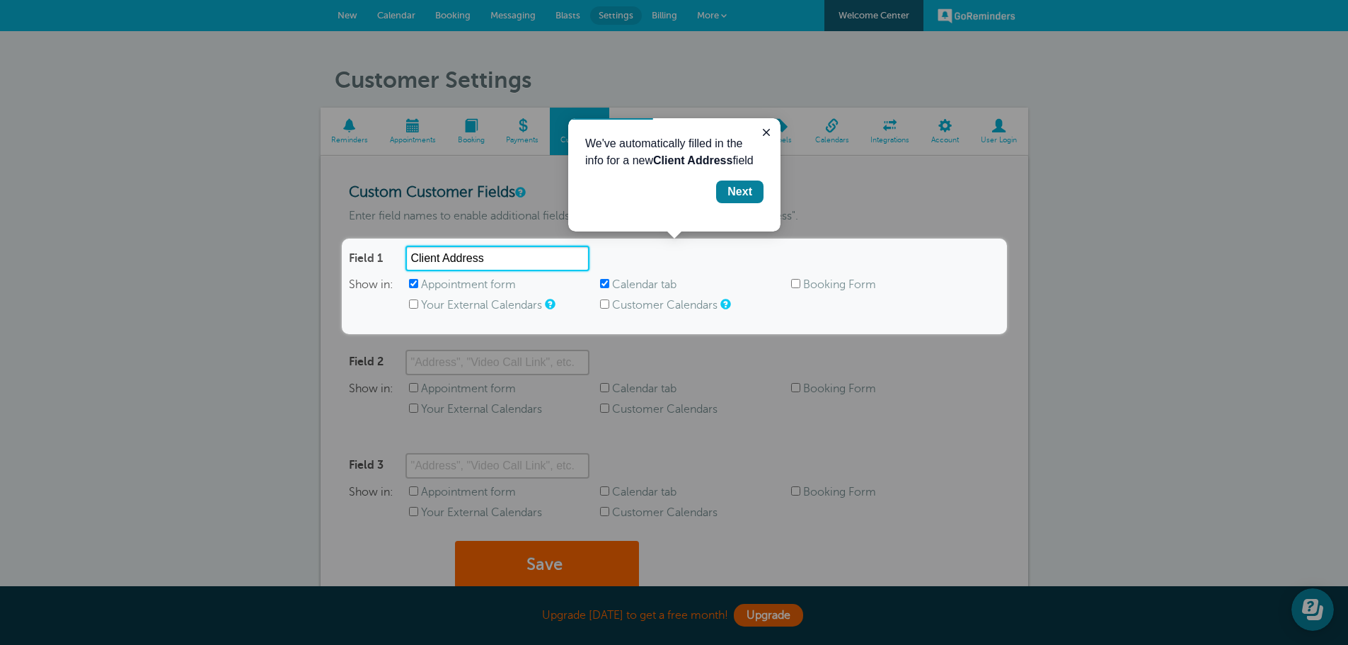
drag, startPoint x: 517, startPoint y: 253, endPoint x: 371, endPoint y: 247, distance: 145.9
click at [371, 247] on div "Field 1 Client Address" at bounding box center [469, 258] width 241 height 25
type input "Property Address"
click at [739, 189] on div "Next" at bounding box center [739, 191] width 25 height 17
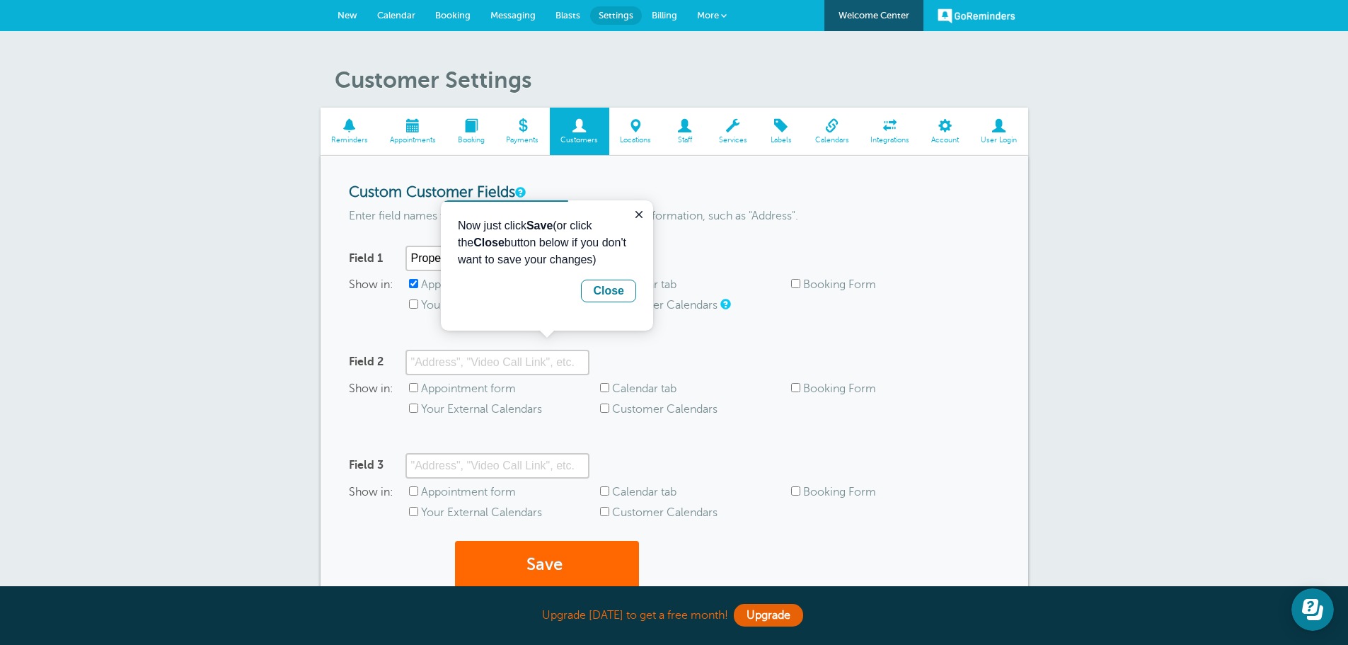
scroll to position [203, 0]
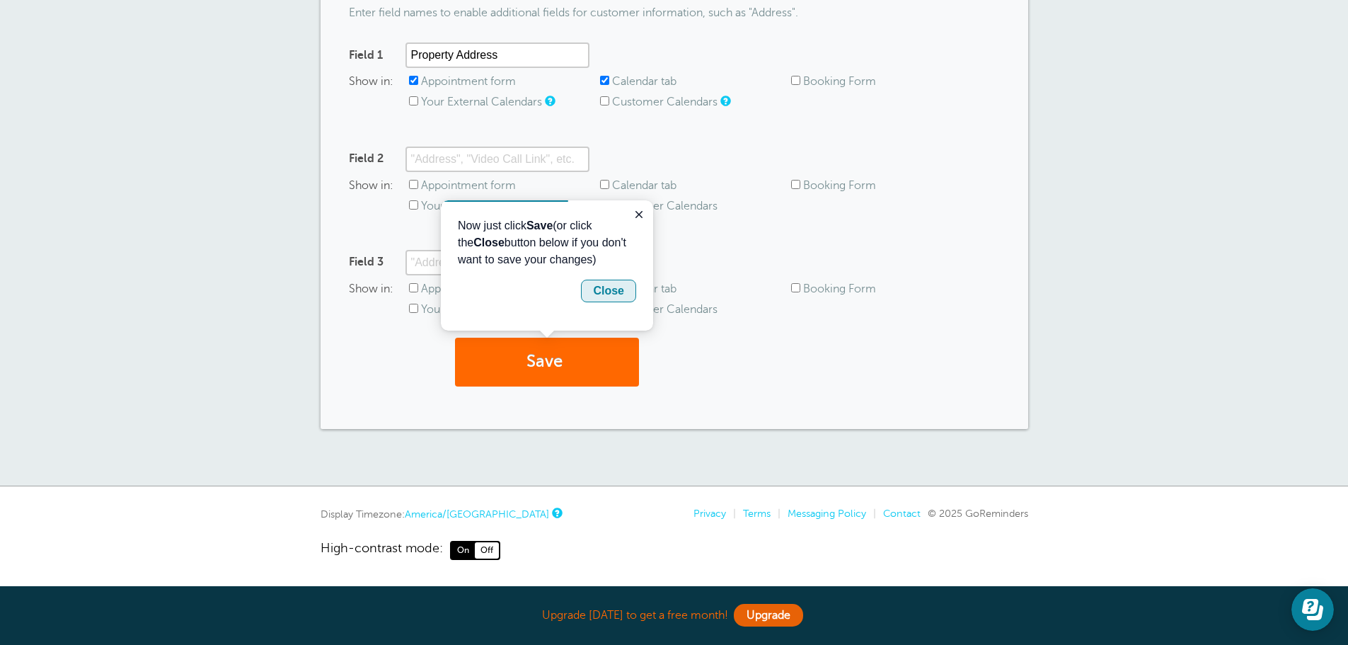
click at [623, 290] on div "Close" at bounding box center [608, 290] width 31 height 17
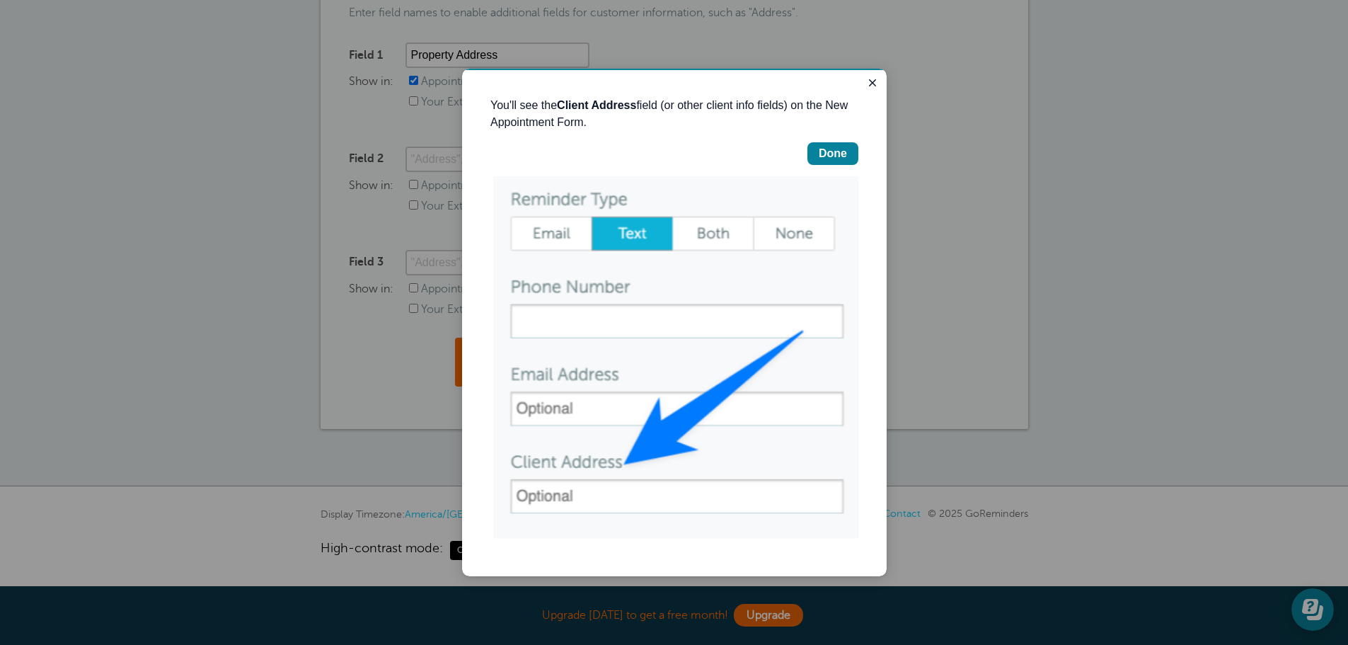
click at [831, 166] on div "You'll see the Client Address field (or other client info fields) on the New Ap…" at bounding box center [674, 322] width 368 height 451
click at [831, 163] on button "Done" at bounding box center [832, 153] width 51 height 23
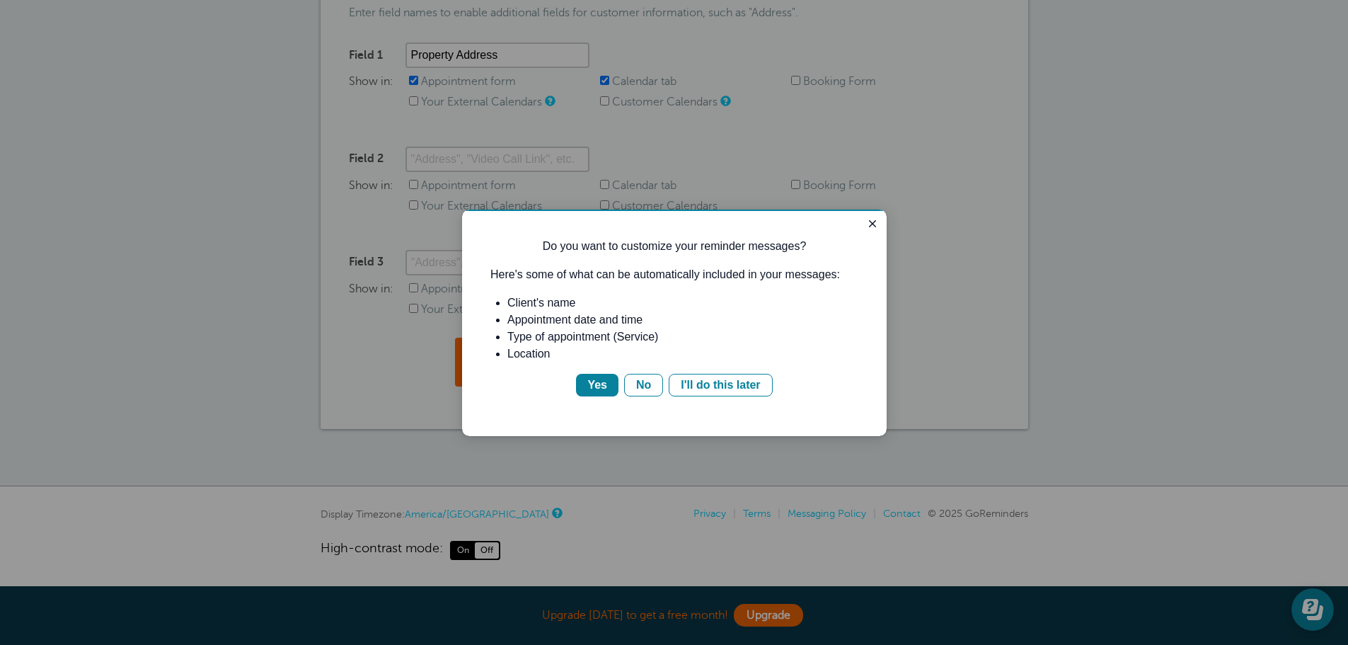
scroll to position [0, 0]
click at [583, 379] on button "Yes" at bounding box center [597, 385] width 42 height 23
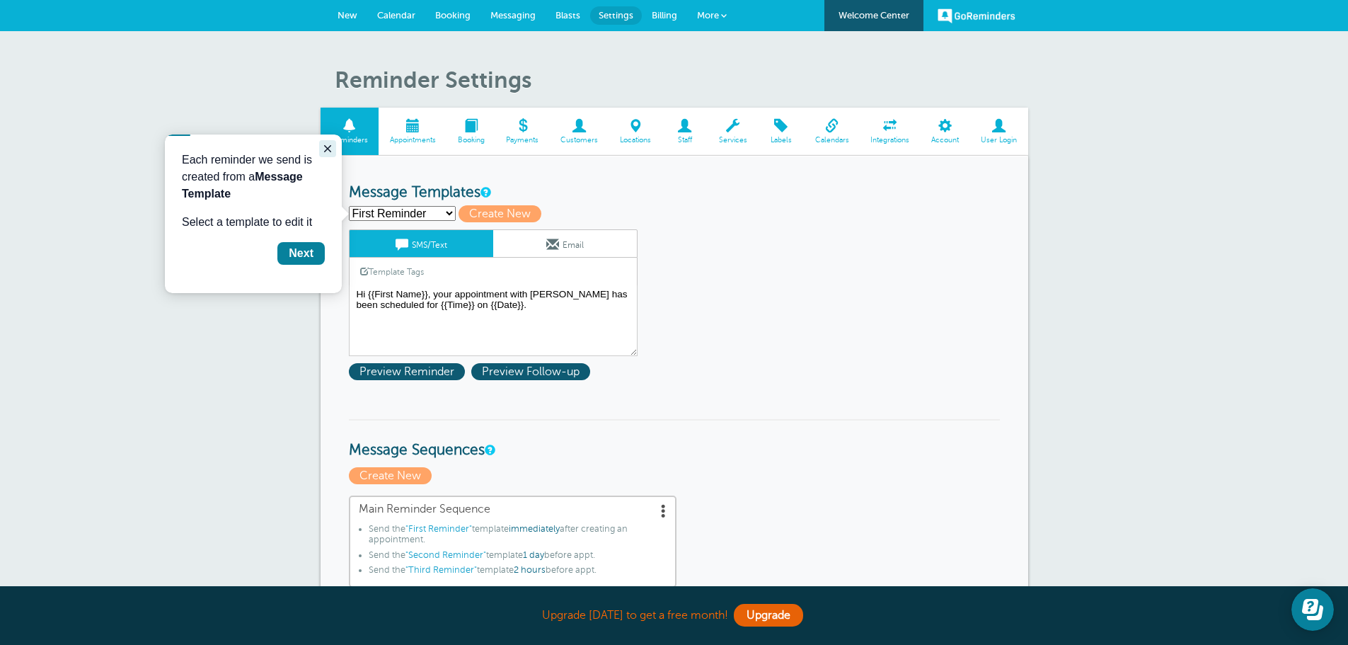
click at [328, 149] on icon "Close guide" at bounding box center [327, 148] width 7 height 7
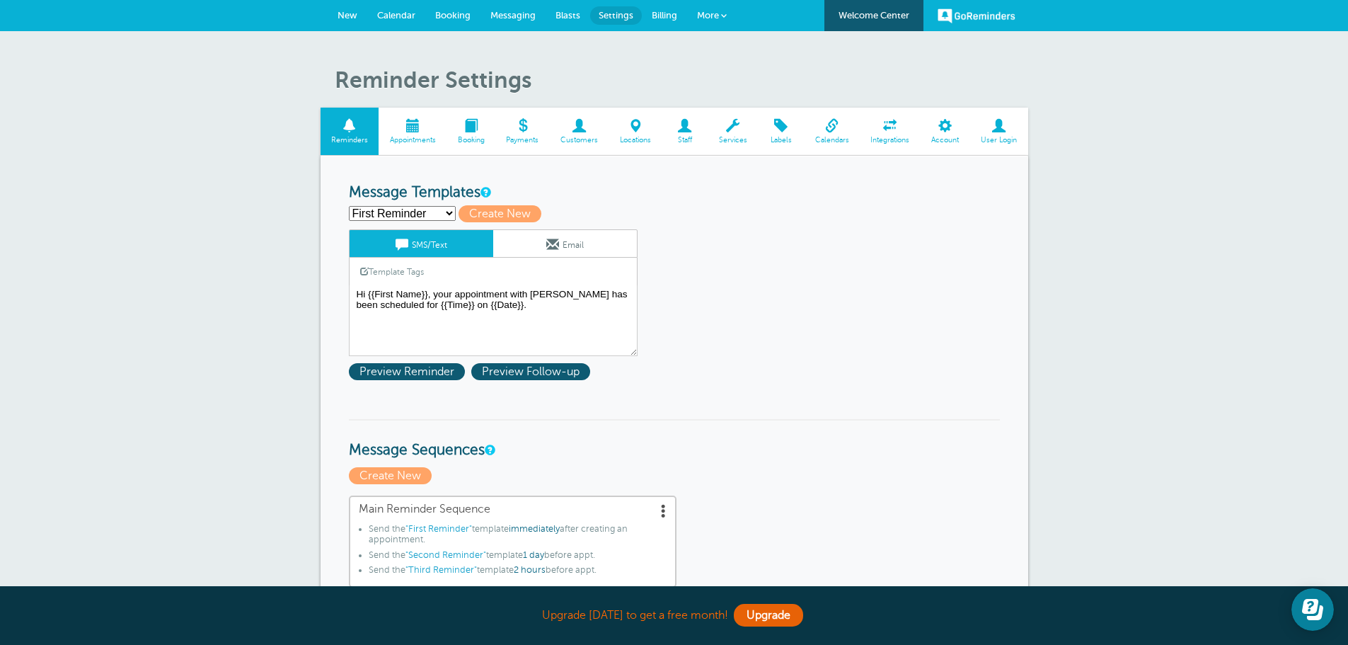
click at [964, 20] on link "GoReminders" at bounding box center [976, 15] width 78 height 31
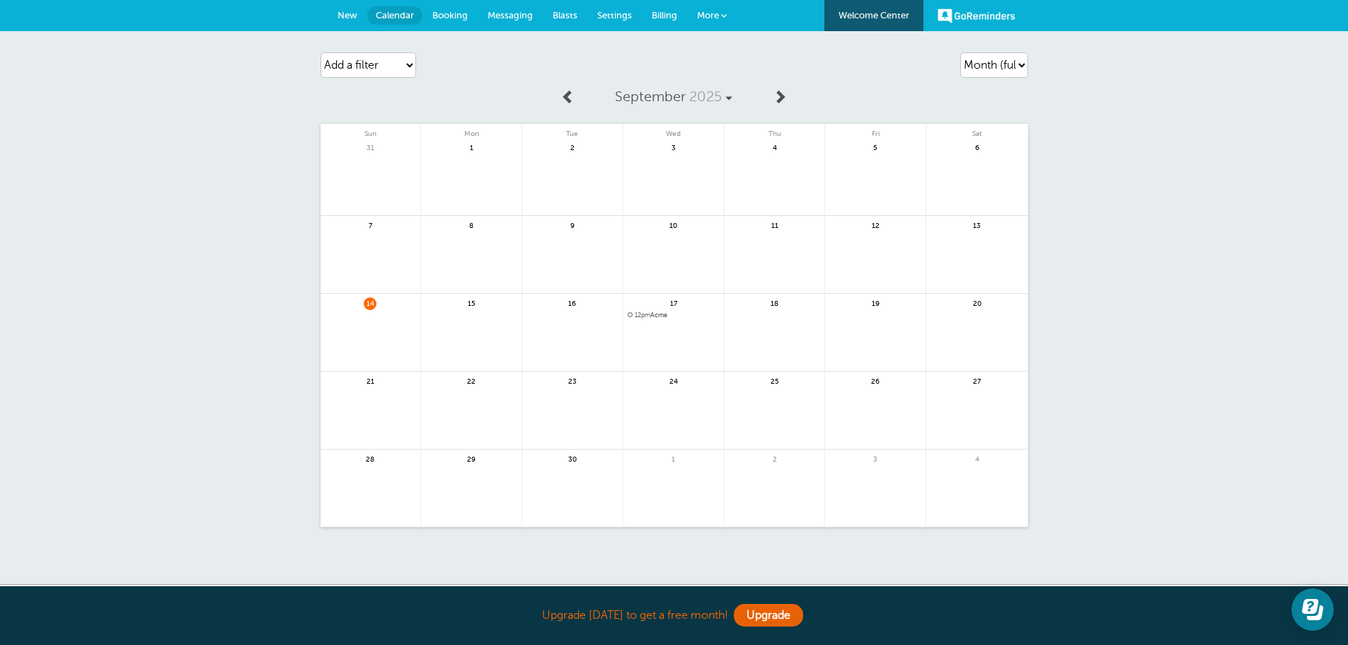
click at [705, 11] on span "More" at bounding box center [708, 15] width 22 height 11
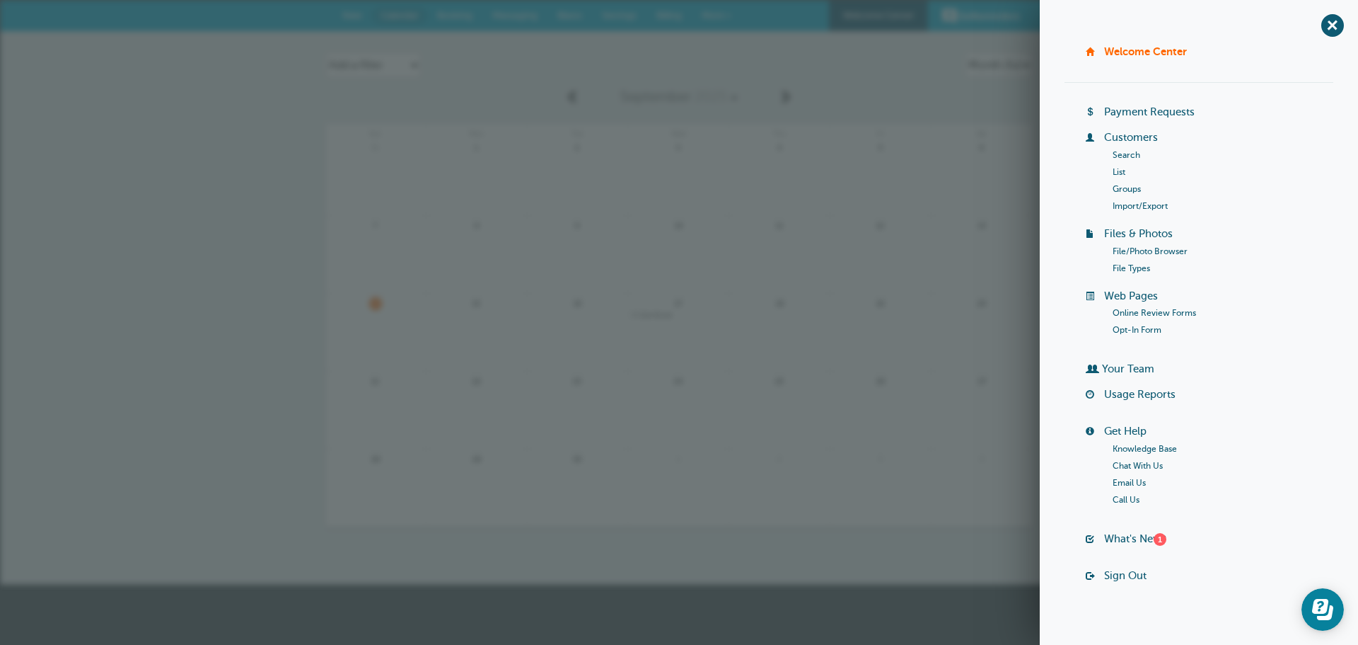
click at [1137, 465] on link "Chat With Us" at bounding box center [1138, 466] width 50 height 10
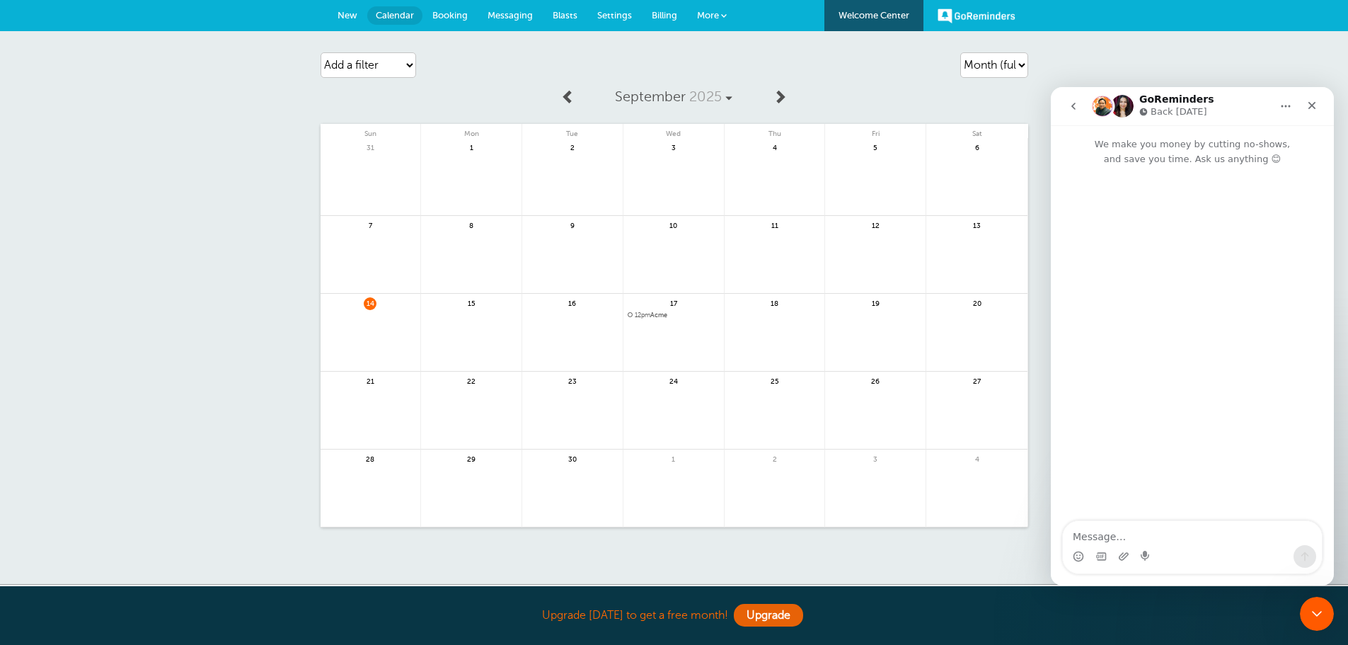
click at [1154, 536] on textarea "Message…" at bounding box center [1192, 533] width 259 height 24
type textarea "i"
